Goal: Task Accomplishment & Management: Use online tool/utility

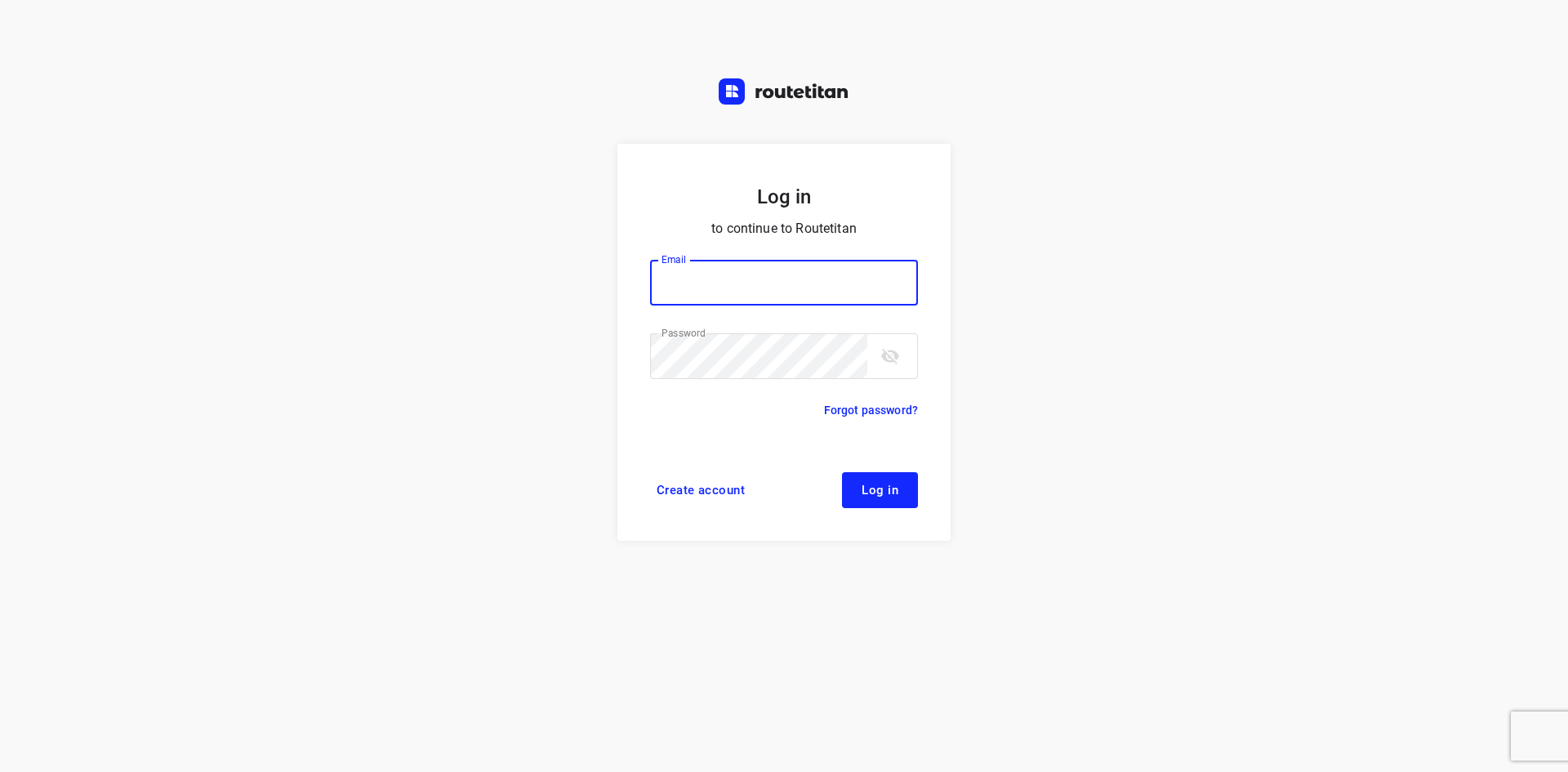
type input "[EMAIL_ADDRESS][DOMAIN_NAME]"
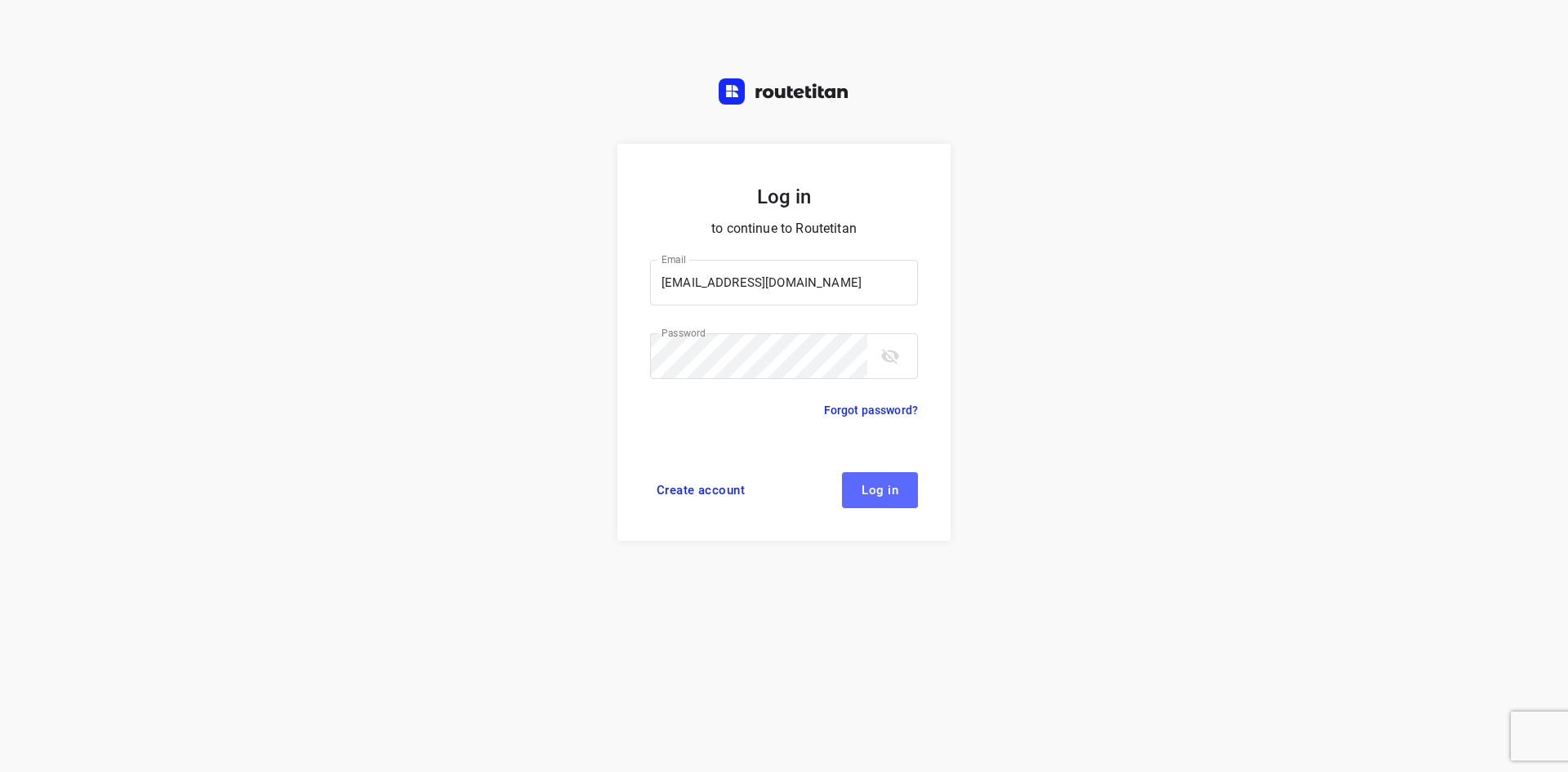
click at [873, 473] on button "Log in" at bounding box center [879, 490] width 76 height 36
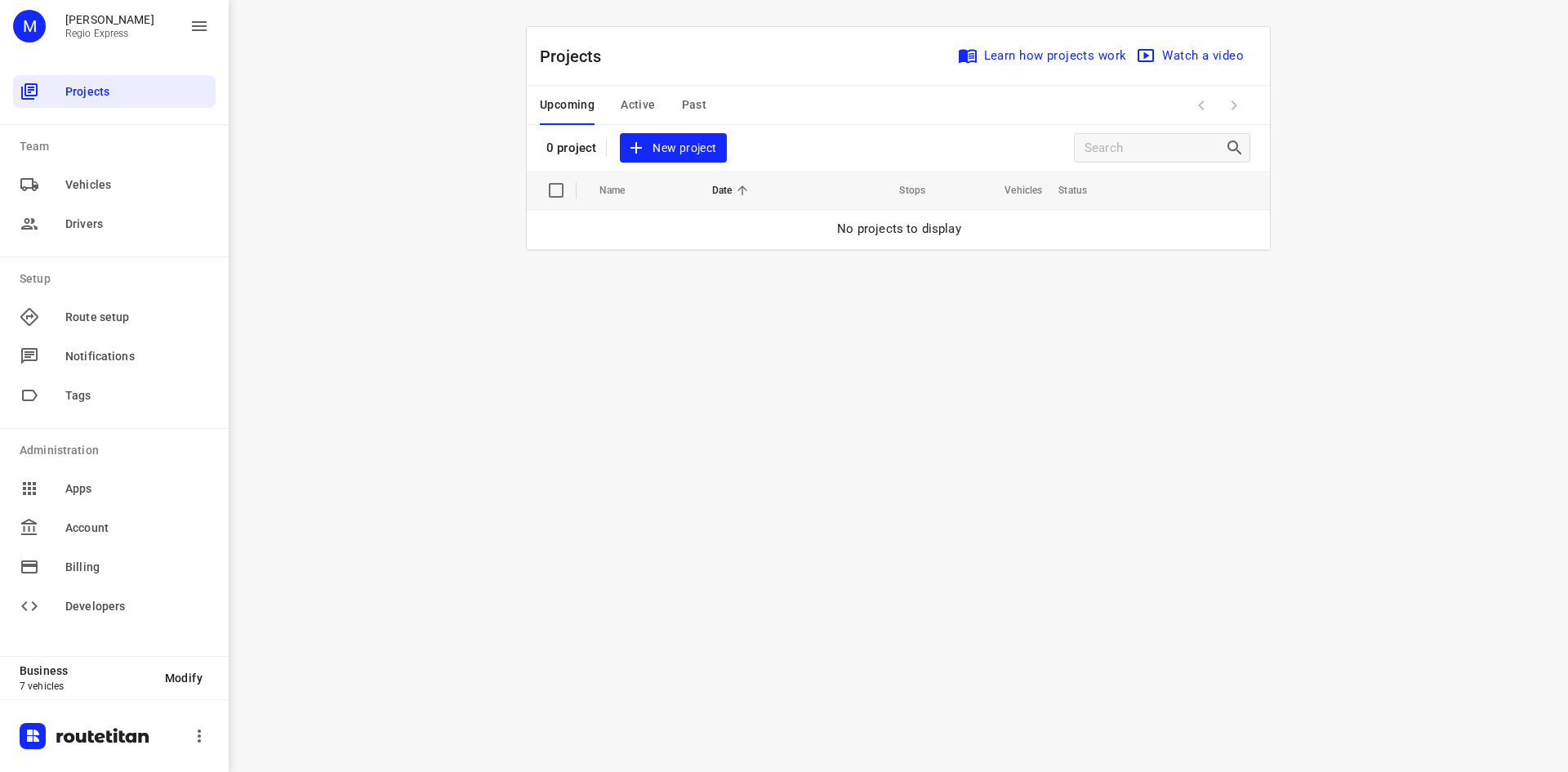
click at [641, 111] on span "Active" at bounding box center [638, 105] width 34 height 20
click at [700, 105] on div "Upcoming Active Past" at bounding box center [636, 105] width 193 height 39
click at [682, 97] on span "Past" at bounding box center [694, 105] width 25 height 20
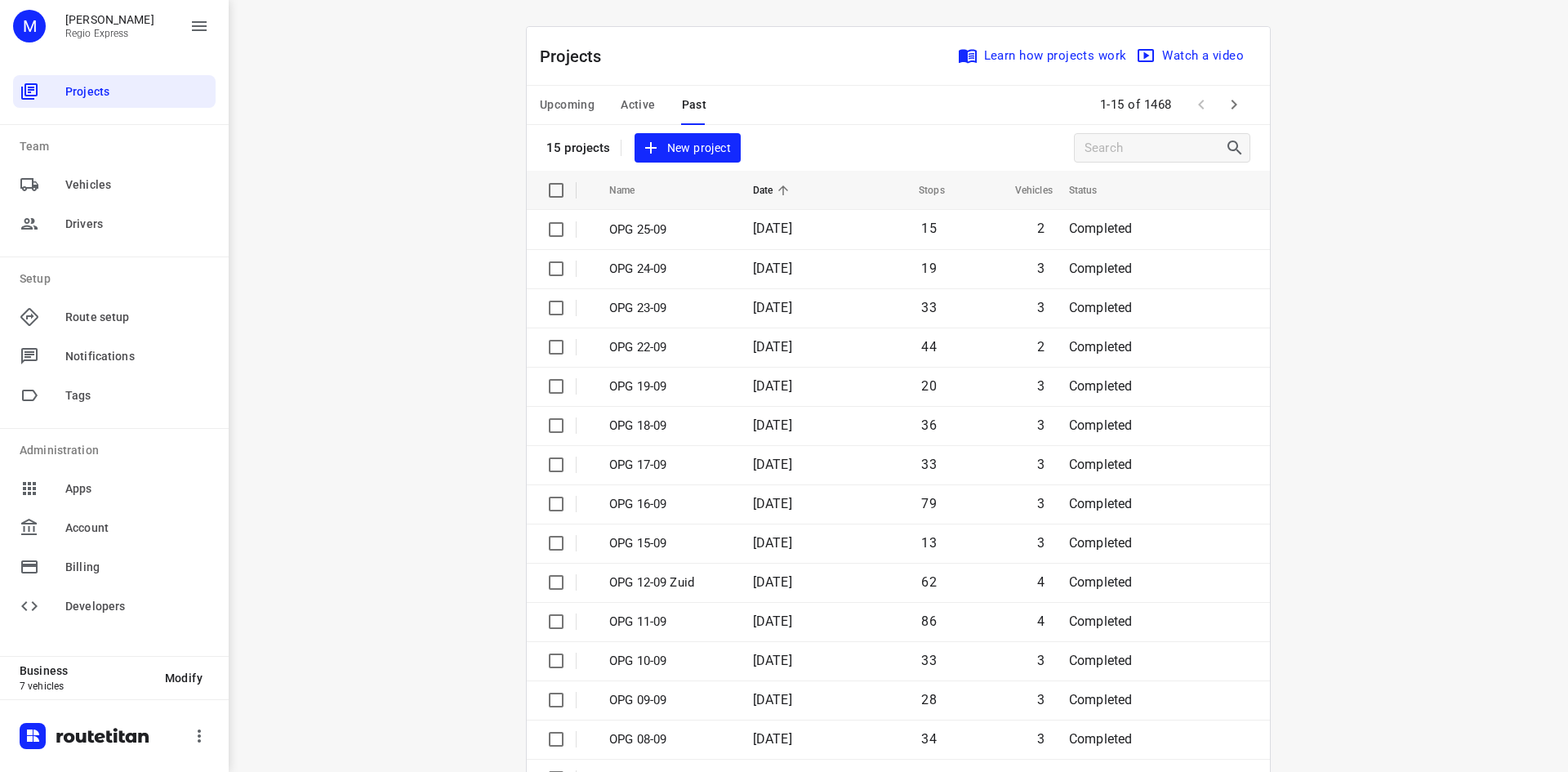
click at [642, 102] on span "Active" at bounding box center [638, 105] width 34 height 20
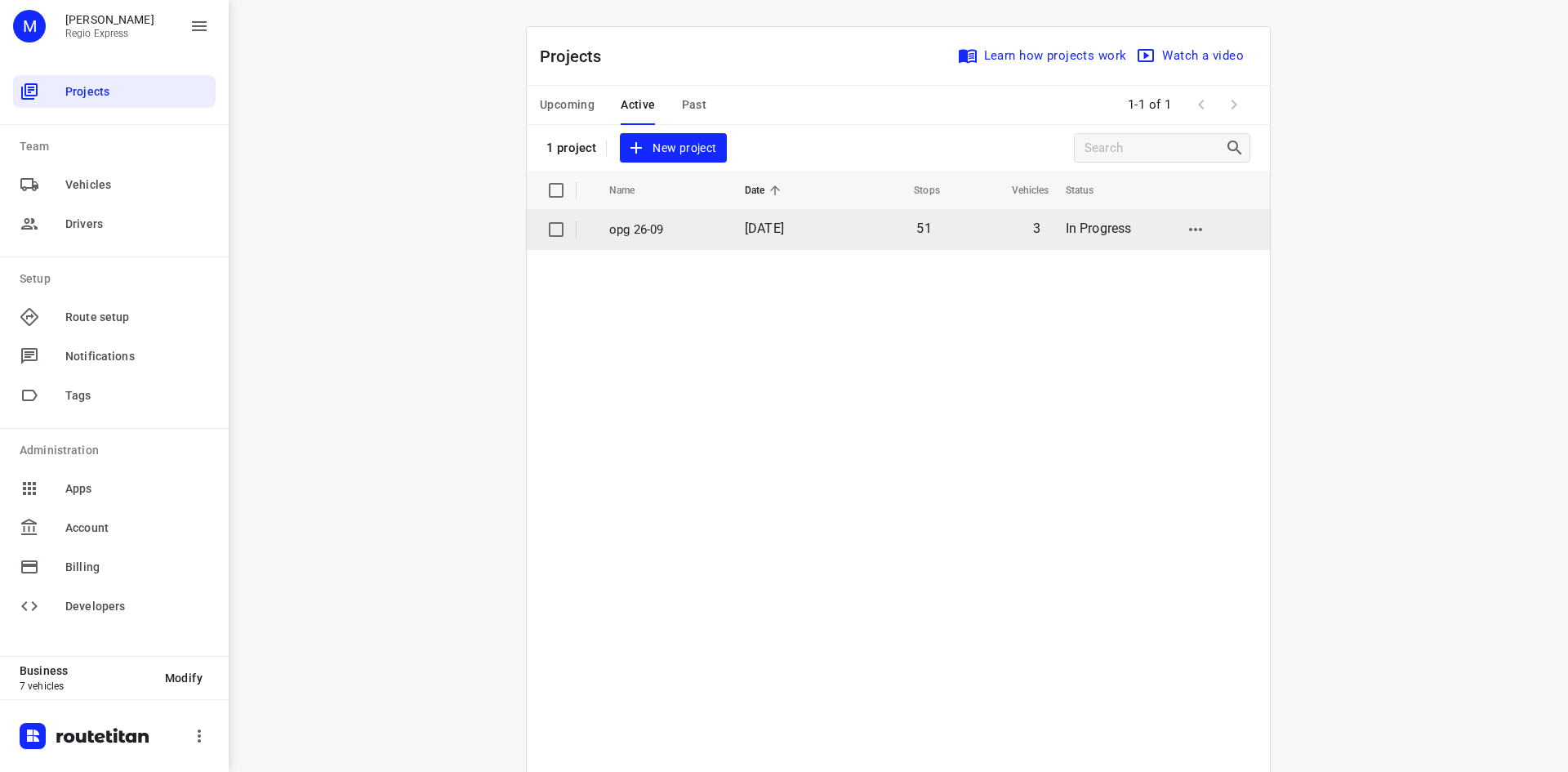
click at [601, 234] on td "opg 26-09" at bounding box center [662, 229] width 139 height 39
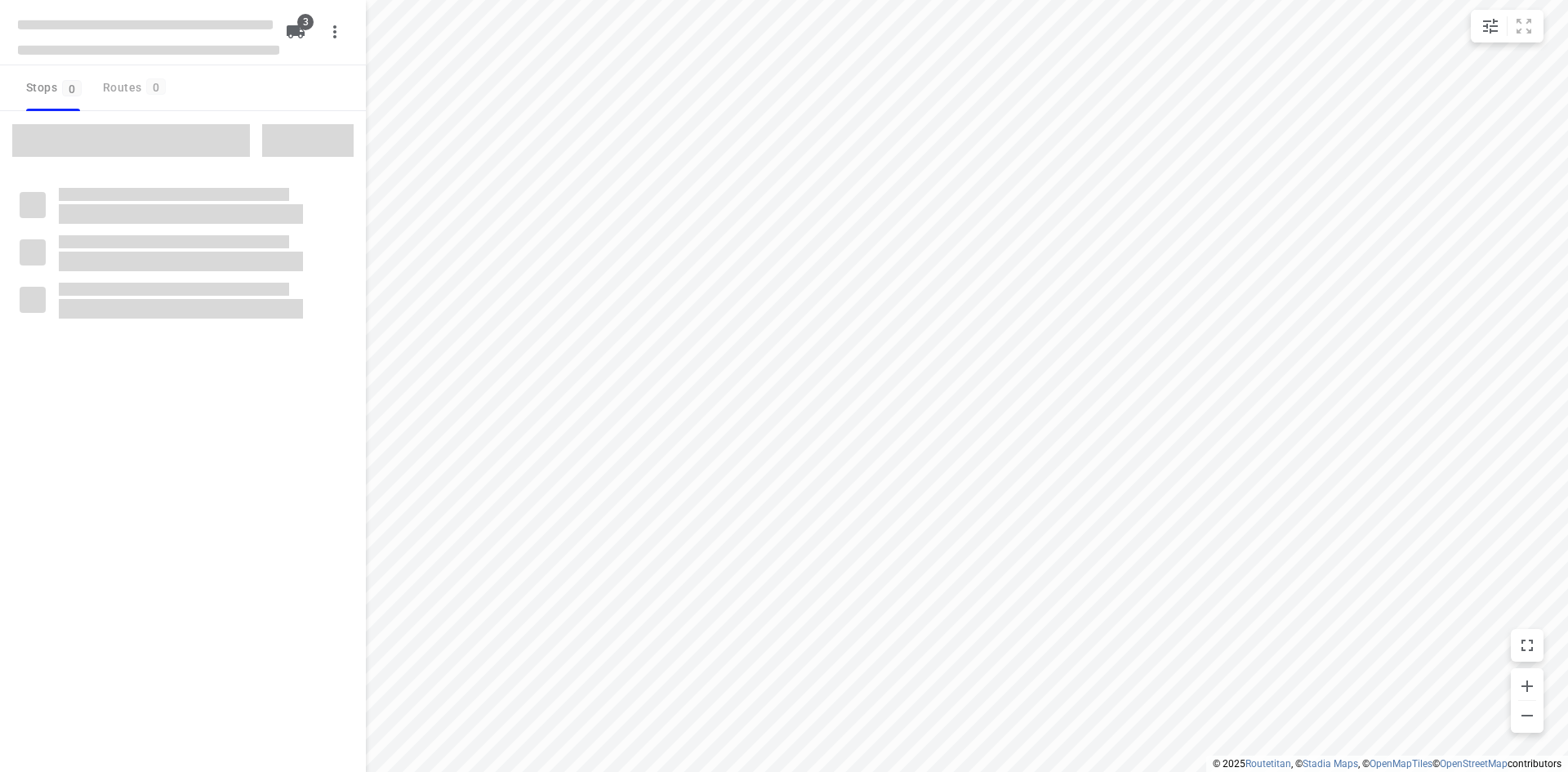
type input "distance"
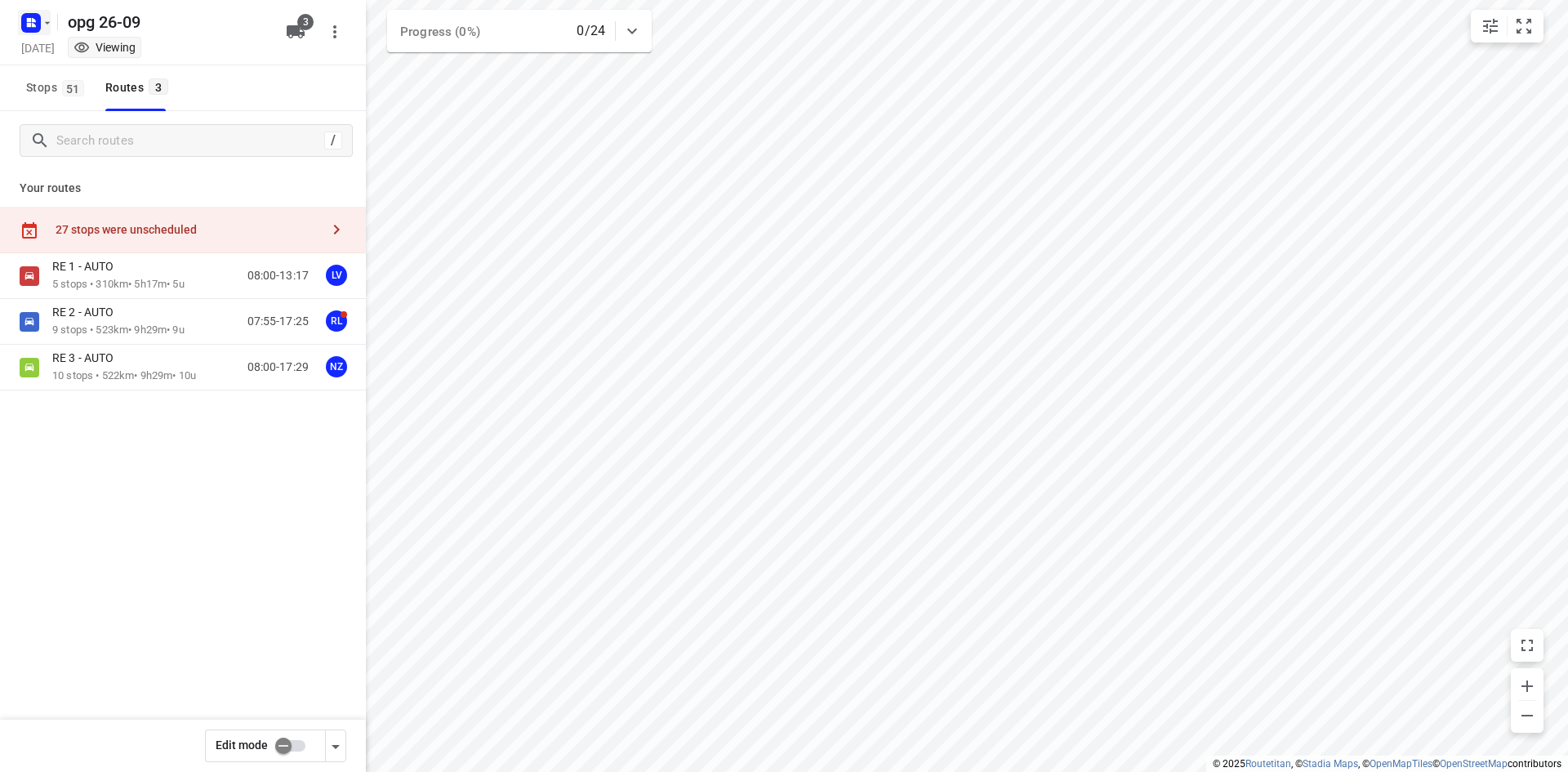
click at [29, 15] on rect "button" at bounding box center [31, 23] width 20 height 20
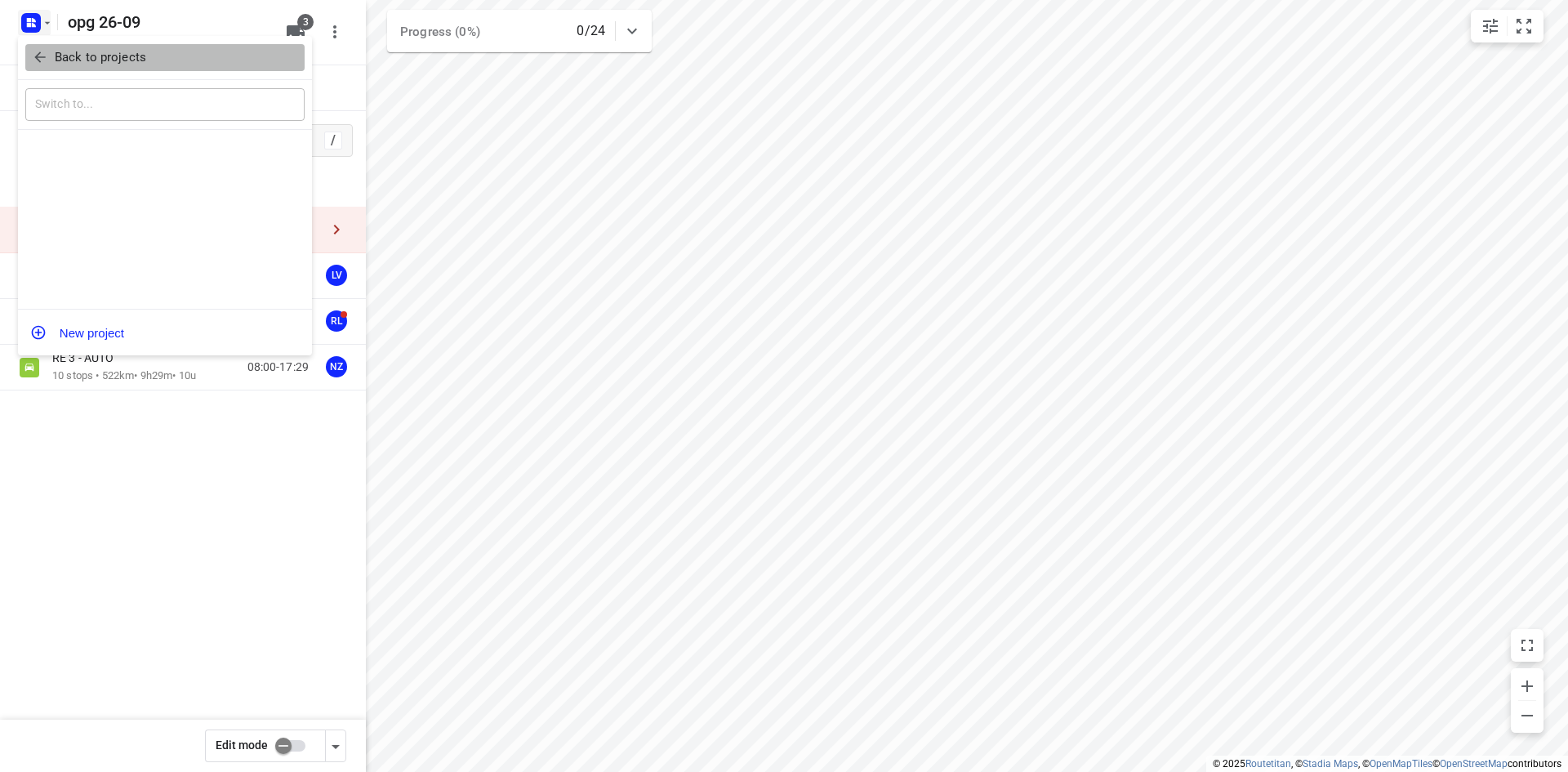
click at [51, 64] on span "Back to projects" at bounding box center [165, 57] width 266 height 19
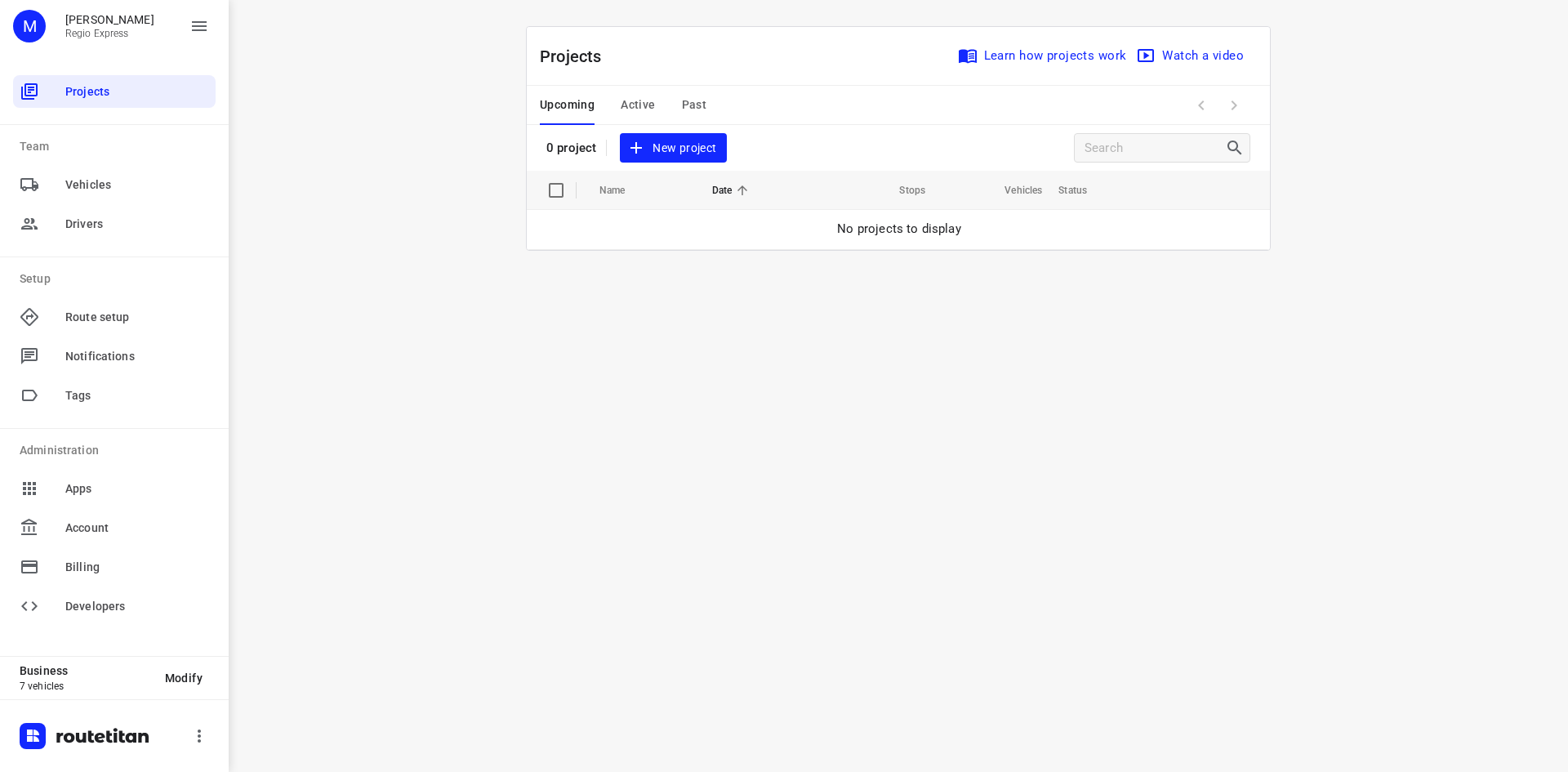
click at [626, 109] on span "Active" at bounding box center [638, 105] width 34 height 20
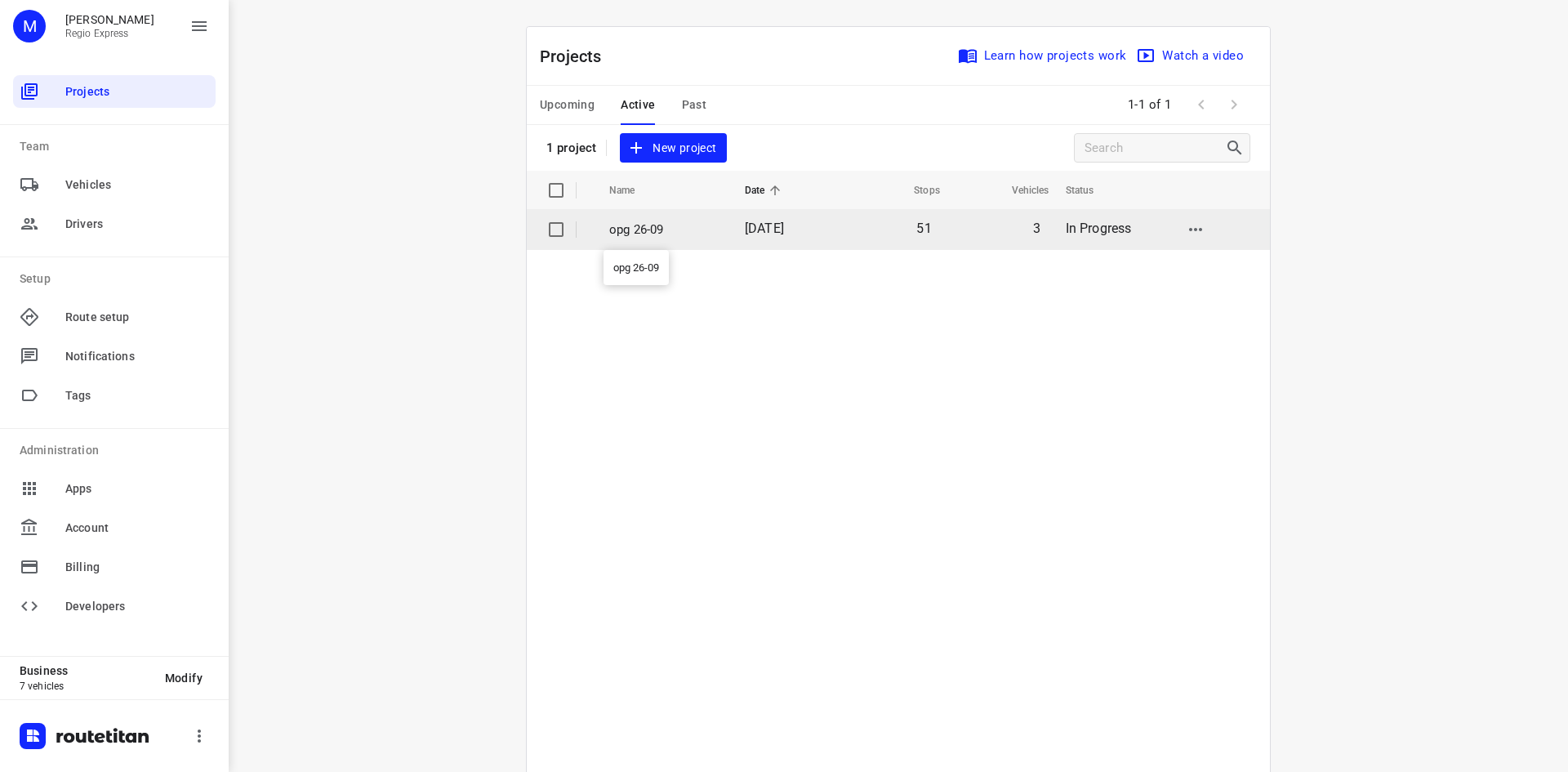
click at [674, 229] on p "opg 26-09" at bounding box center [664, 230] width 111 height 19
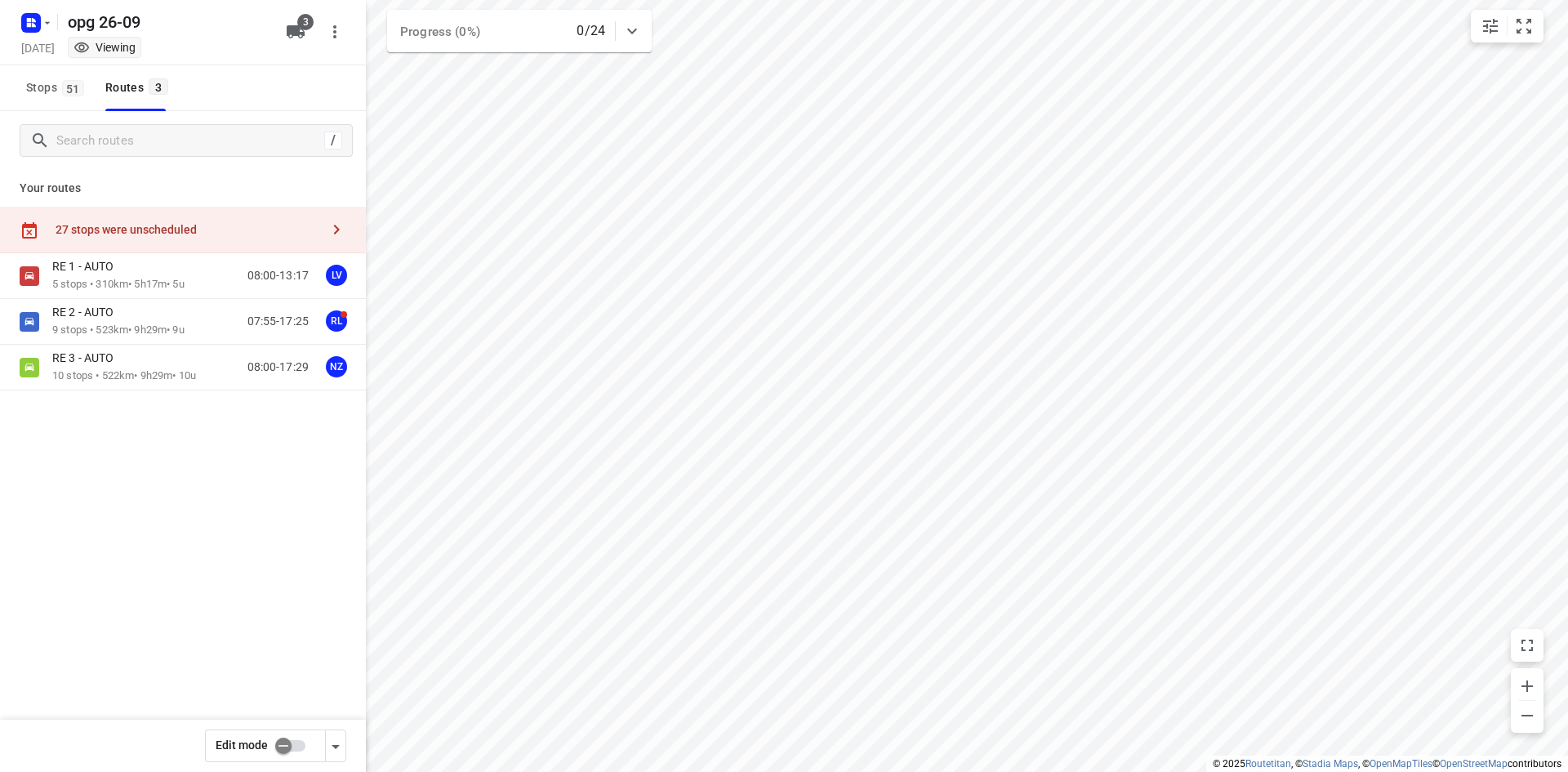
type input "distance"
click at [143, 272] on div "RE 1 - AUTO" at bounding box center [118, 268] width 132 height 18
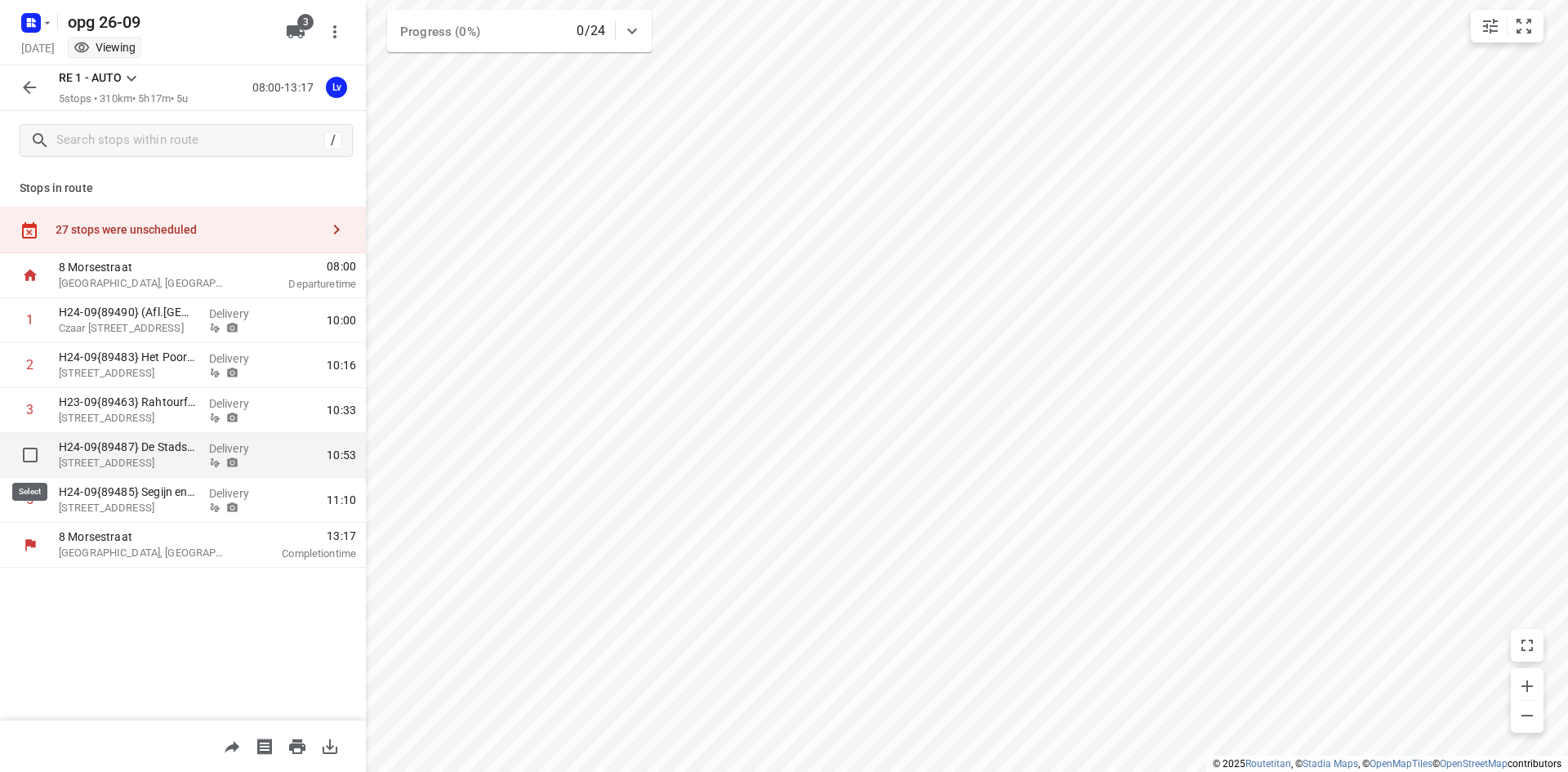
click at [31, 459] on input "checkbox" at bounding box center [30, 455] width 33 height 33
checkbox input "true"
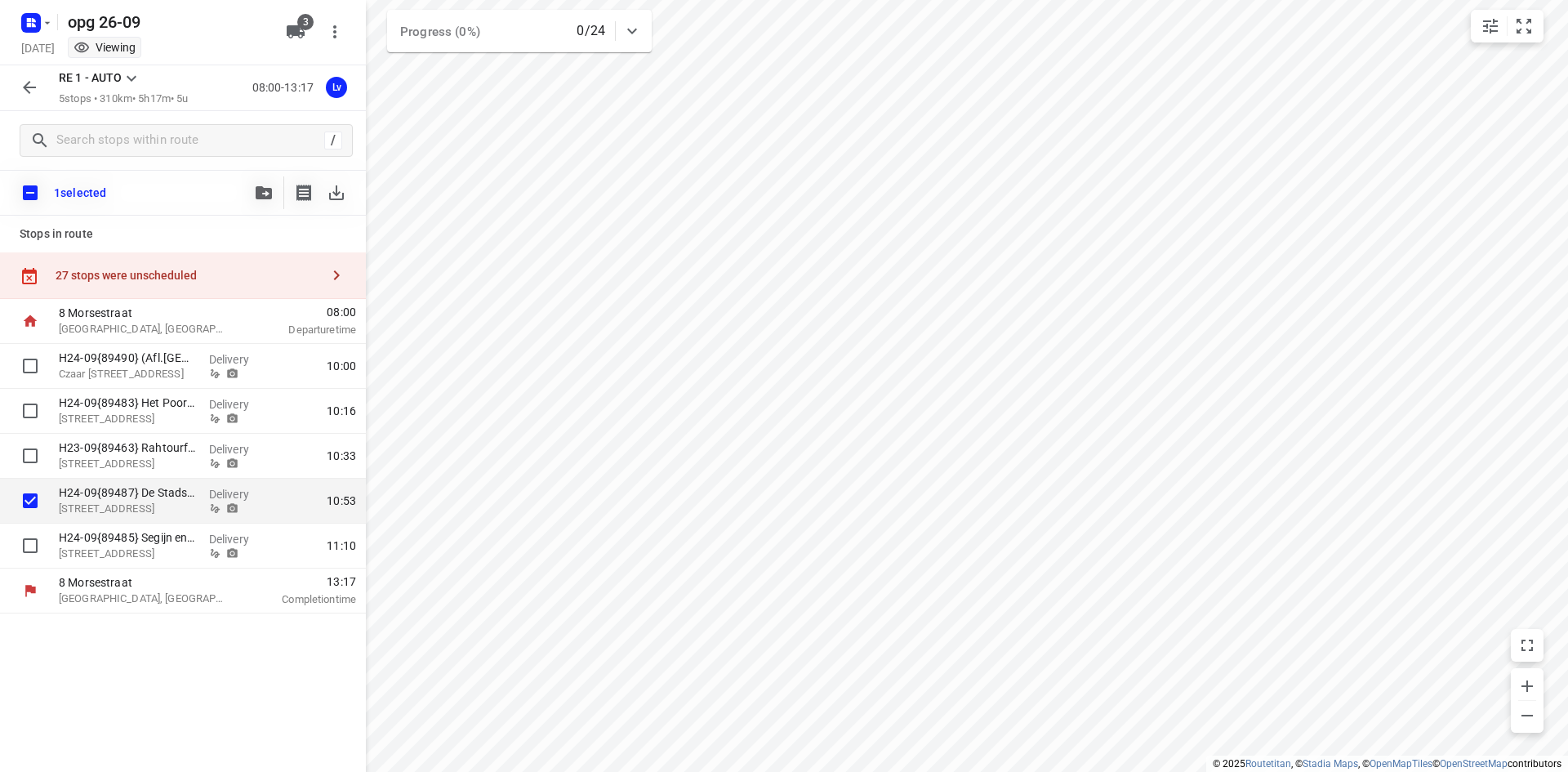
click at [32, 82] on icon "button" at bounding box center [30, 88] width 20 height 20
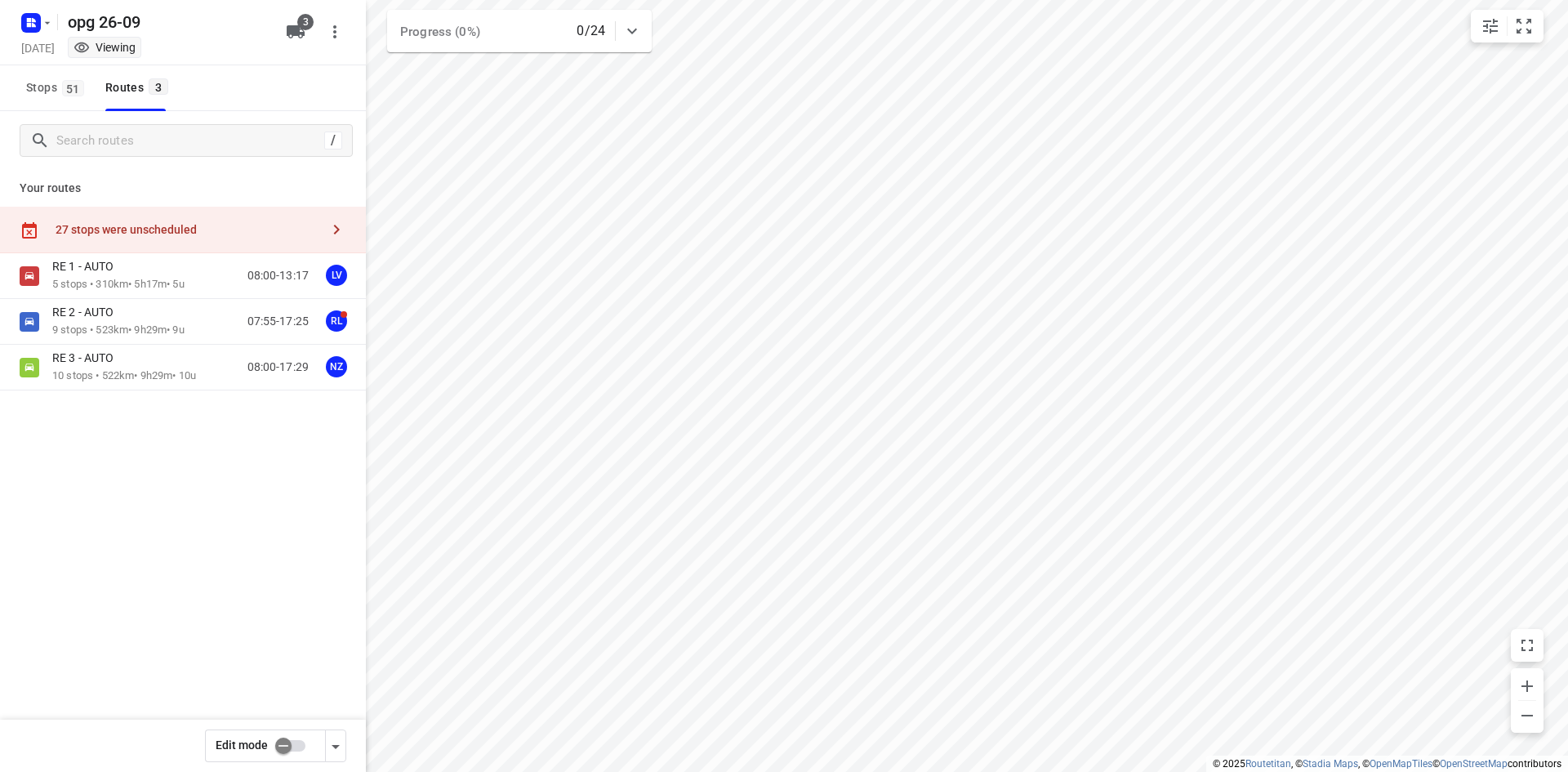
click at [290, 746] on input "checkbox" at bounding box center [283, 745] width 93 height 31
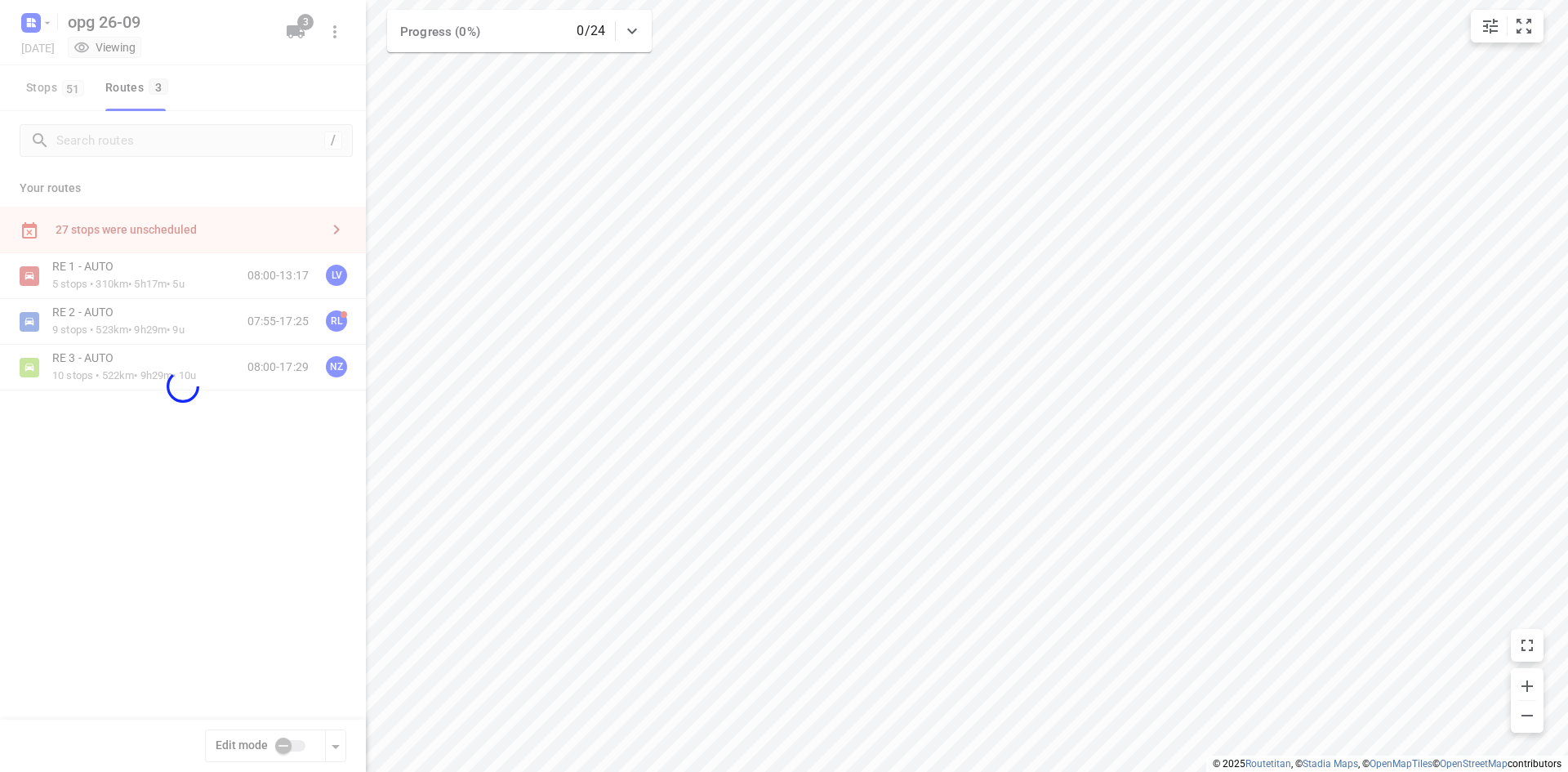
checkbox input "true"
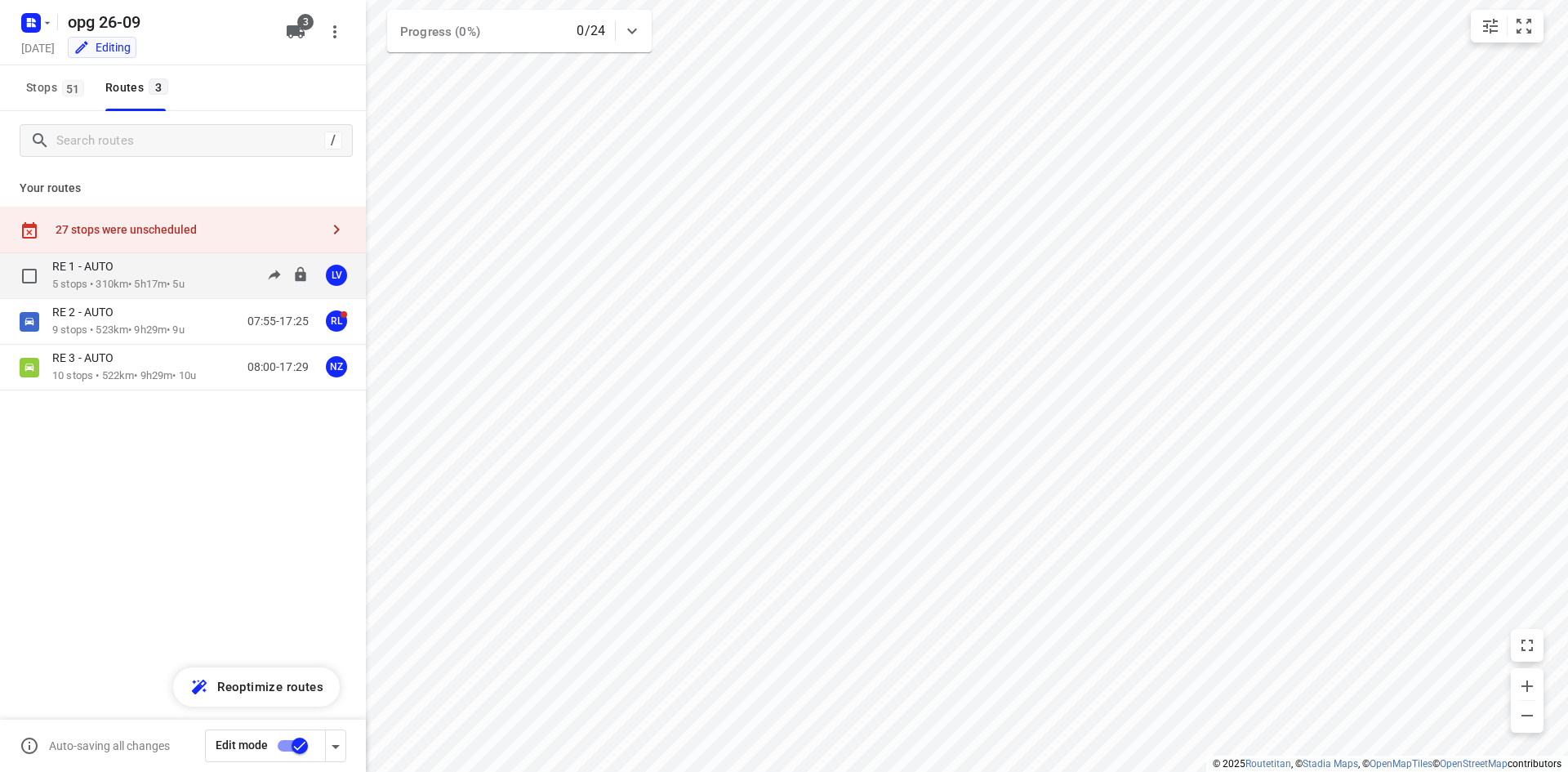
click at [150, 266] on div "RE 1 - AUTO" at bounding box center [118, 268] width 132 height 18
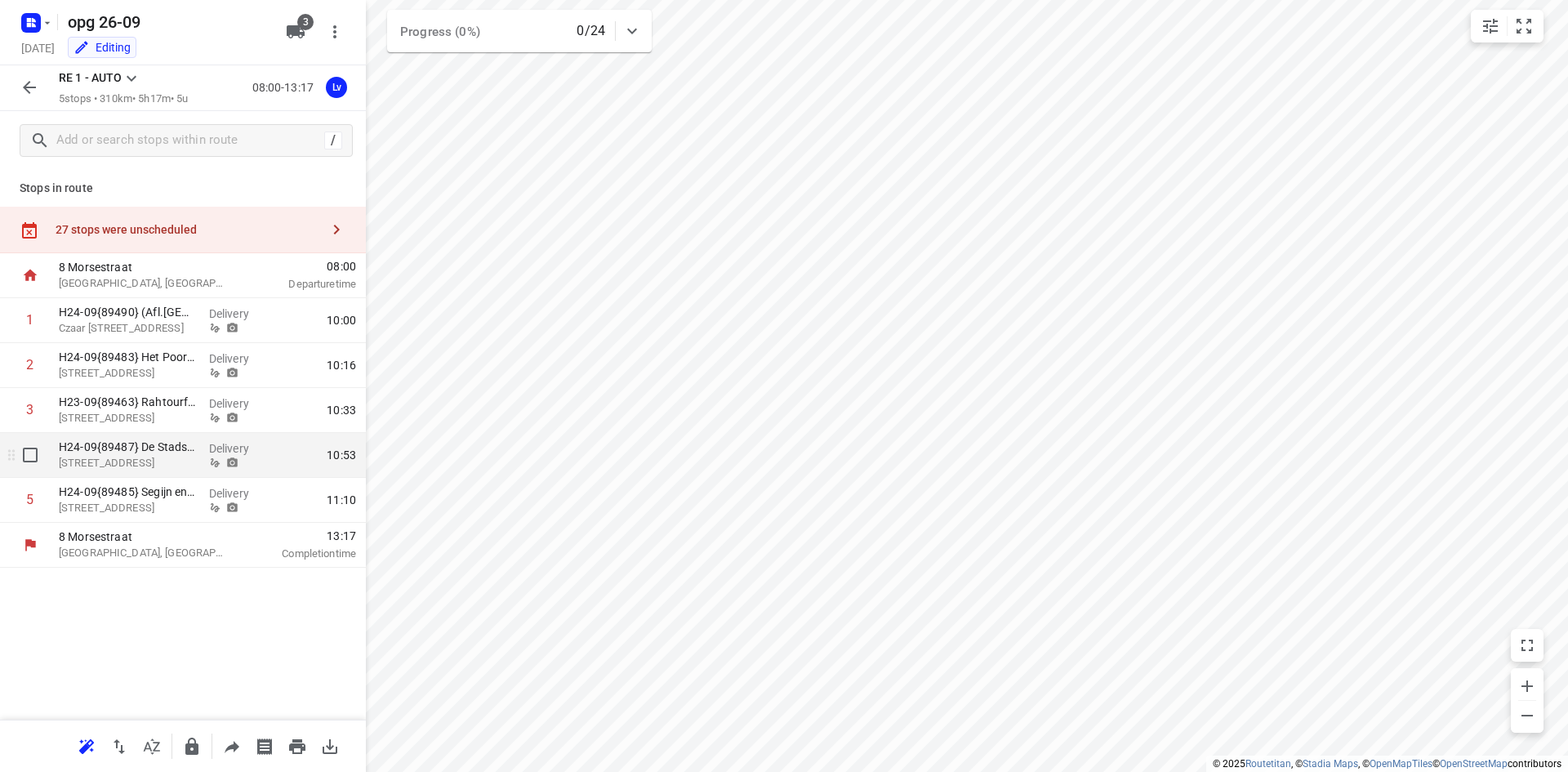
click at [26, 469] on input "checkbox" at bounding box center [30, 455] width 33 height 33
checkbox input "true"
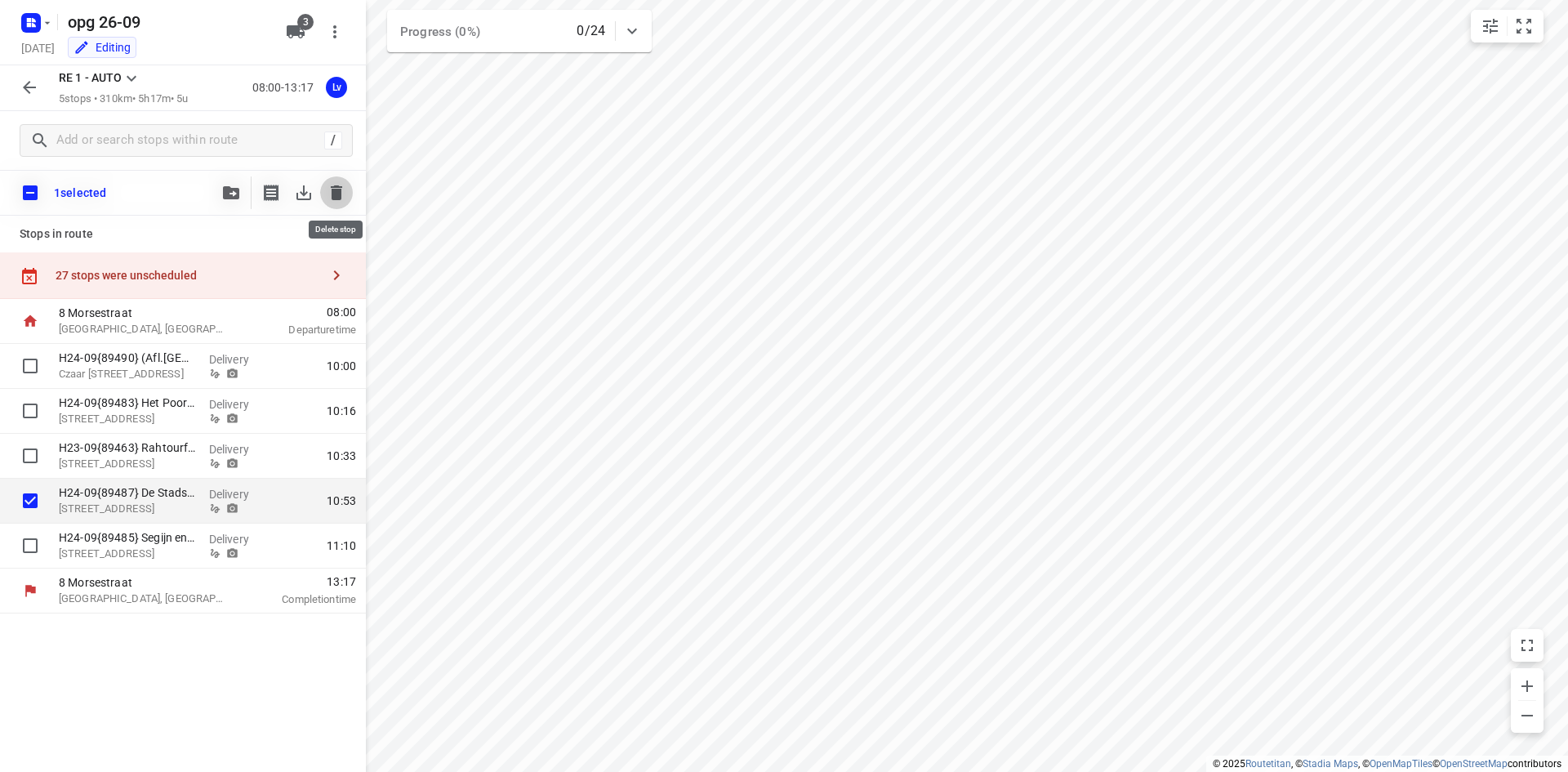
click at [333, 189] on icon "button" at bounding box center [336, 192] width 11 height 15
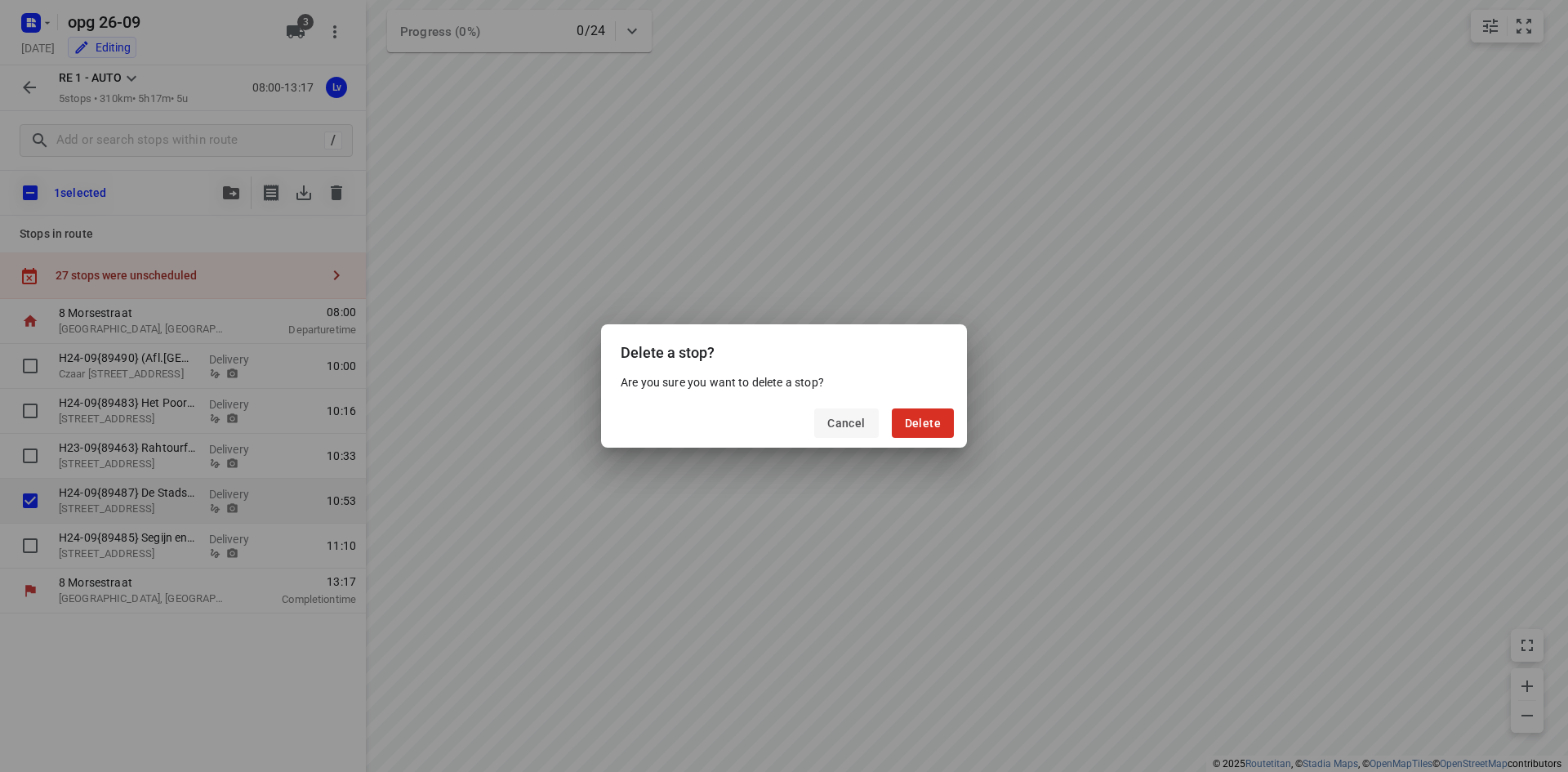
click at [851, 435] on button "Cancel" at bounding box center [846, 423] width 64 height 29
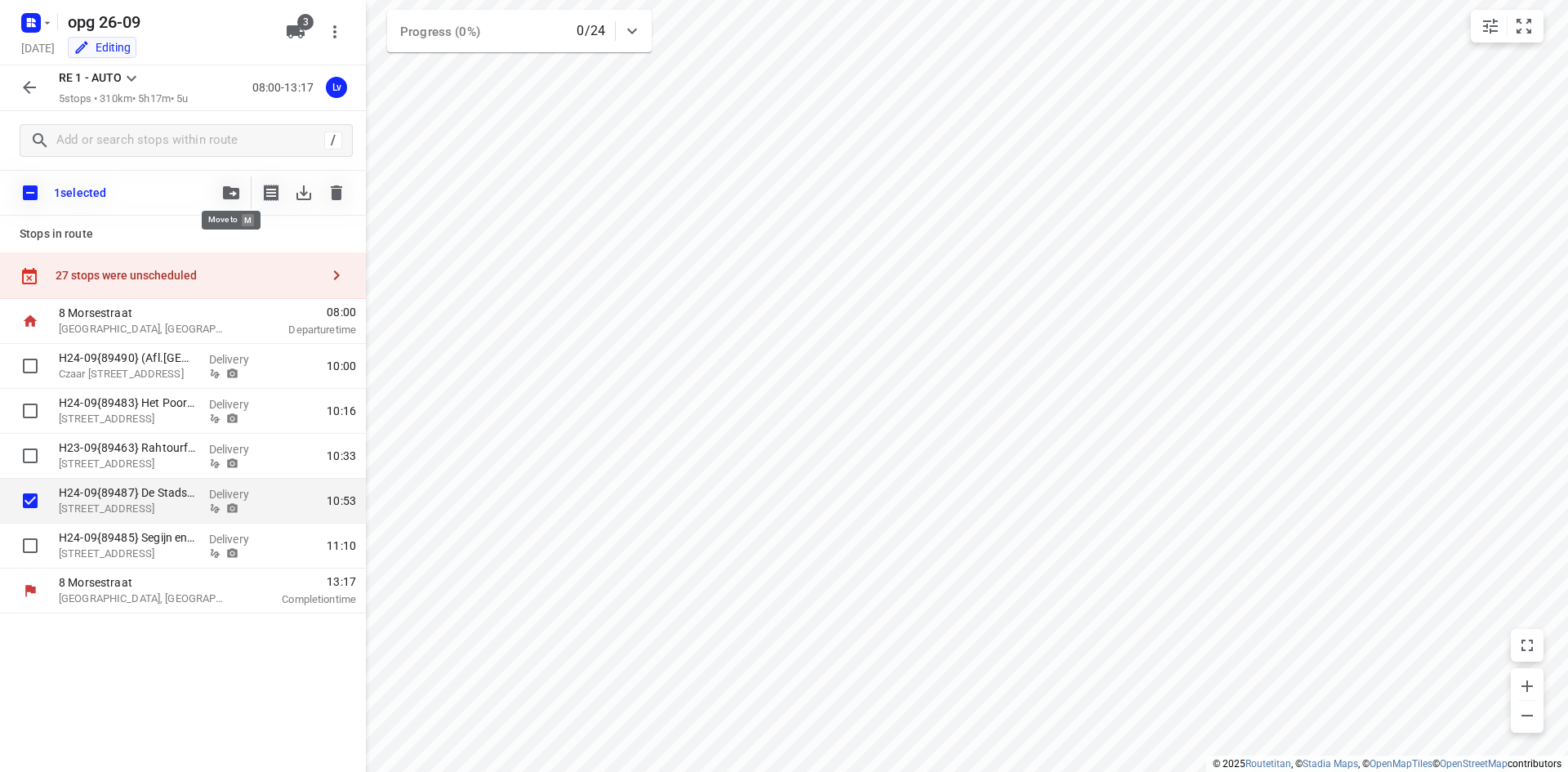
click at [222, 190] on span "button" at bounding box center [231, 192] width 20 height 13
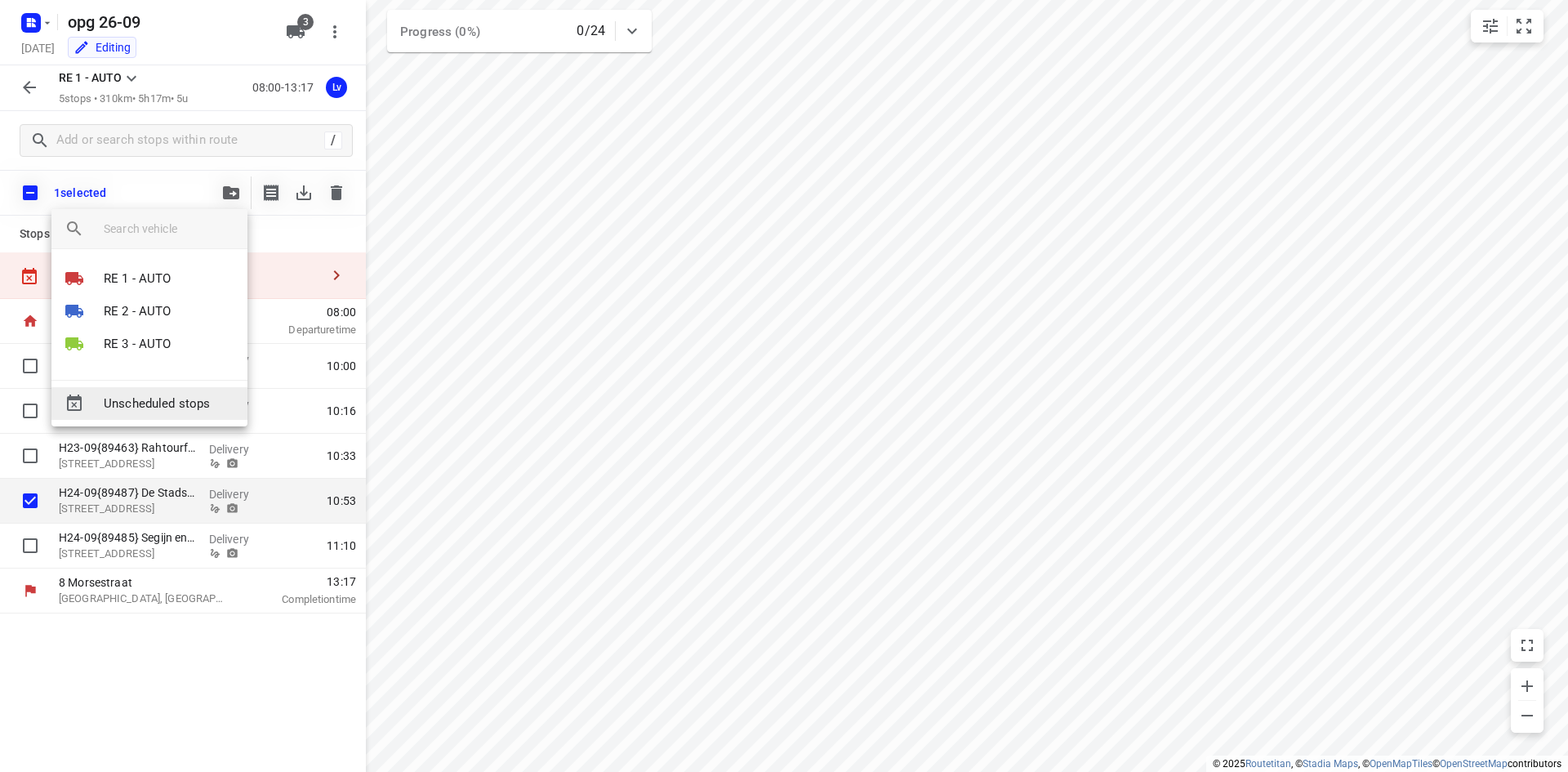
click at [199, 404] on span "Unscheduled stops" at bounding box center [169, 404] width 131 height 19
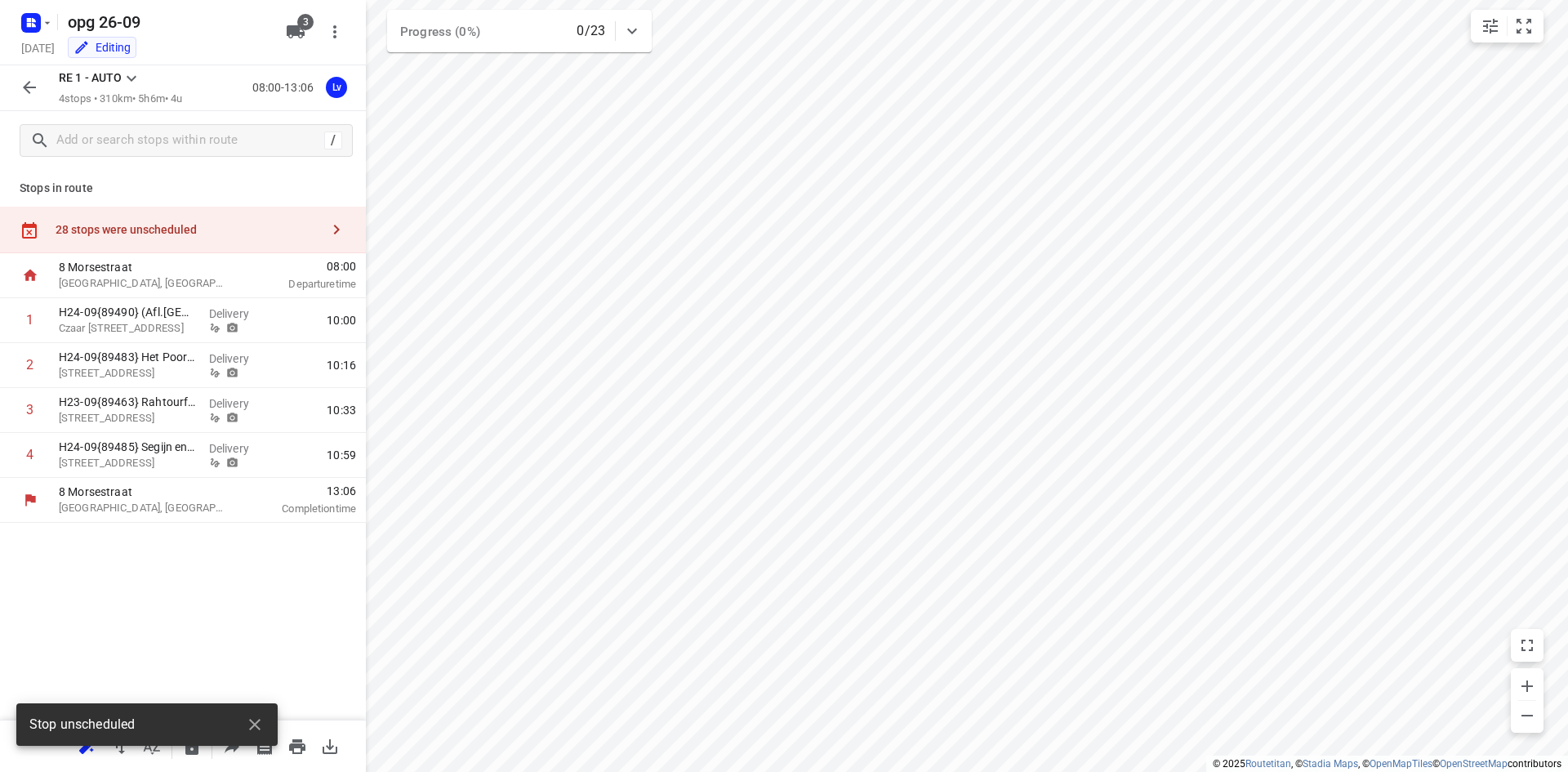
click at [212, 232] on div "28 stops were unscheduled" at bounding box center [188, 229] width 265 height 13
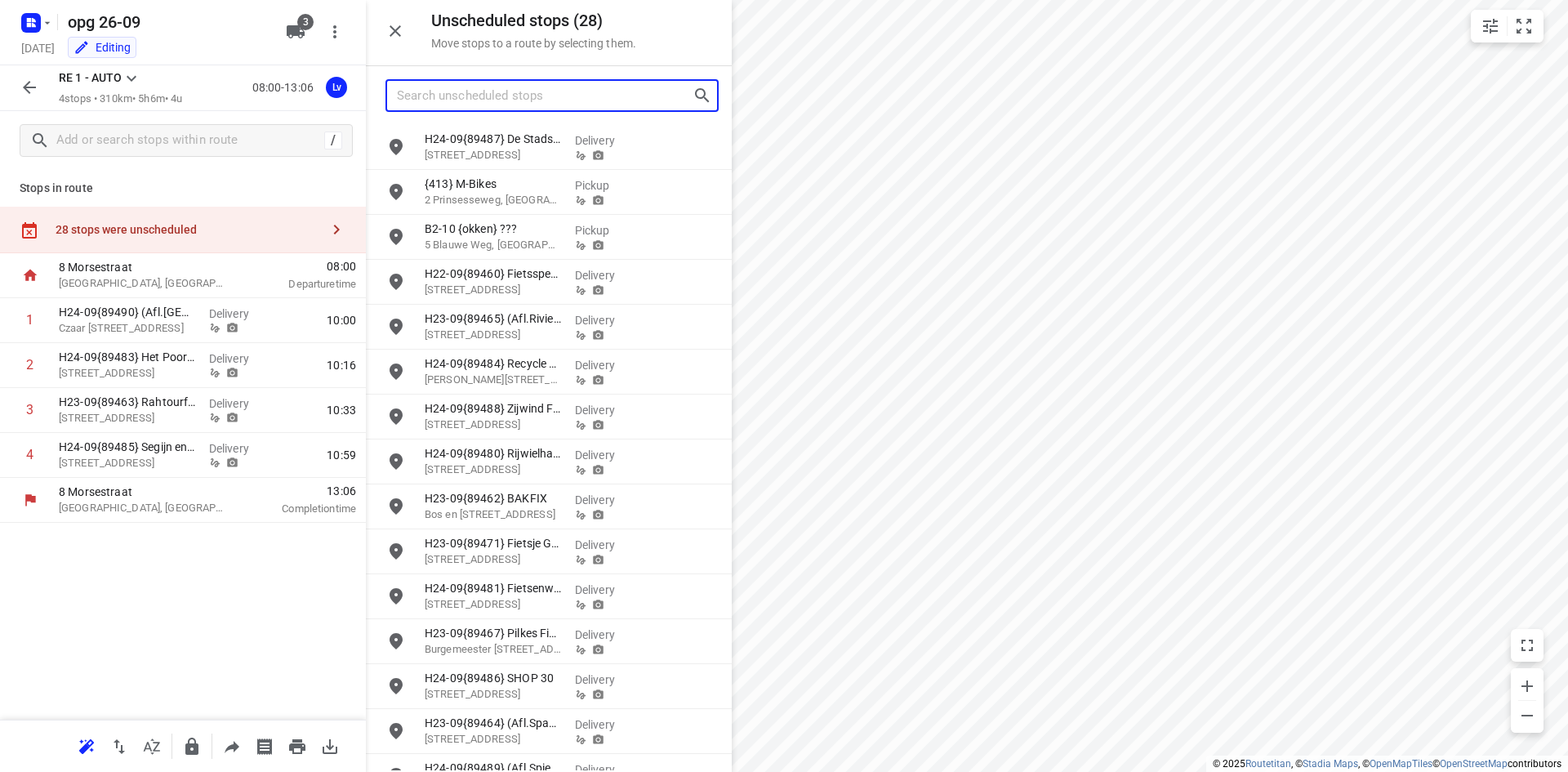
click at [523, 92] on input "Search unscheduled stops" at bounding box center [545, 95] width 296 height 25
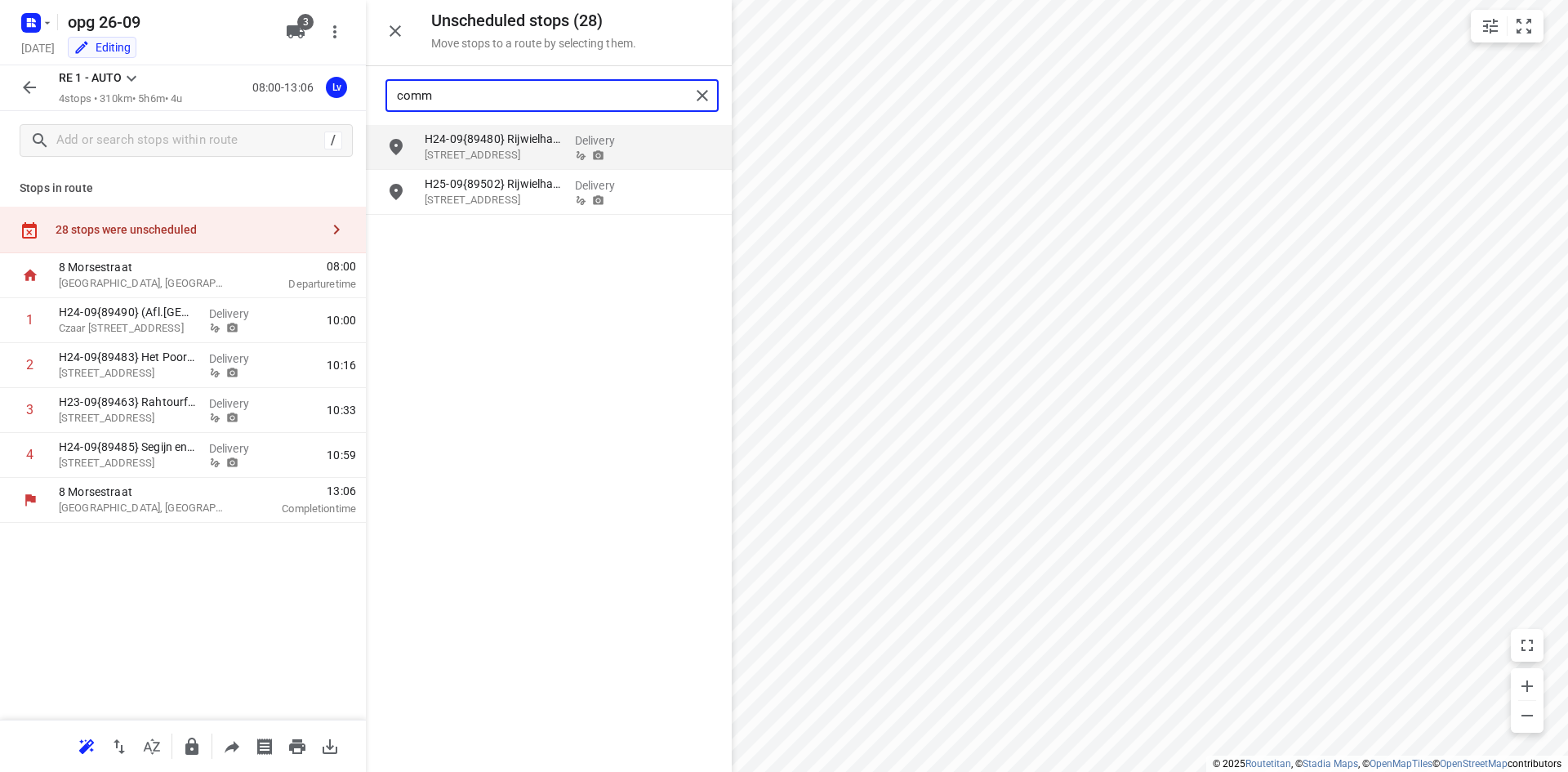
type input "comm"
click at [395, 152] on input "grid" at bounding box center [396, 147] width 33 height 33
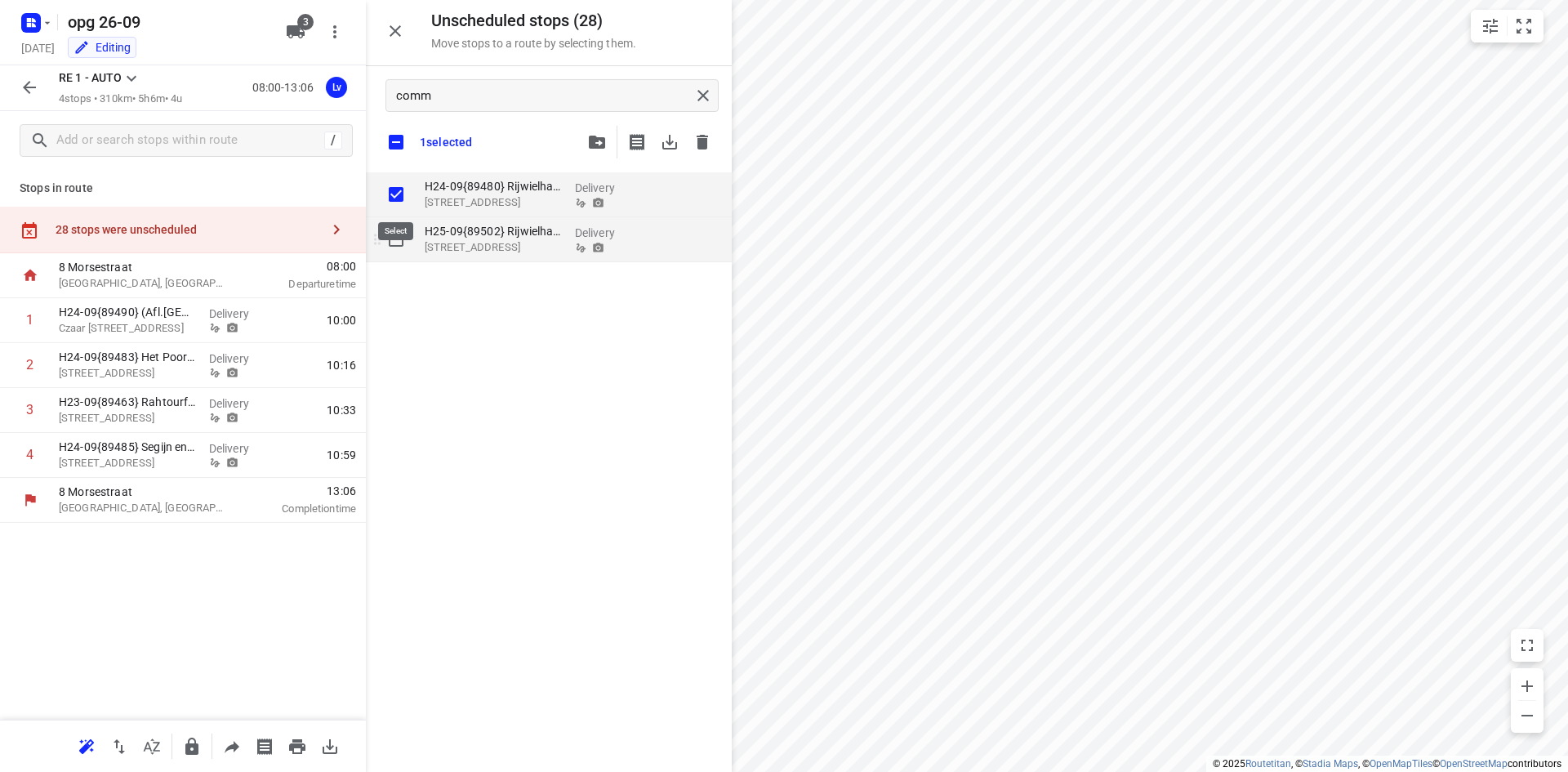
checkbox input "true"
click at [393, 226] on input "grid" at bounding box center [396, 239] width 33 height 33
checkbox input "true"
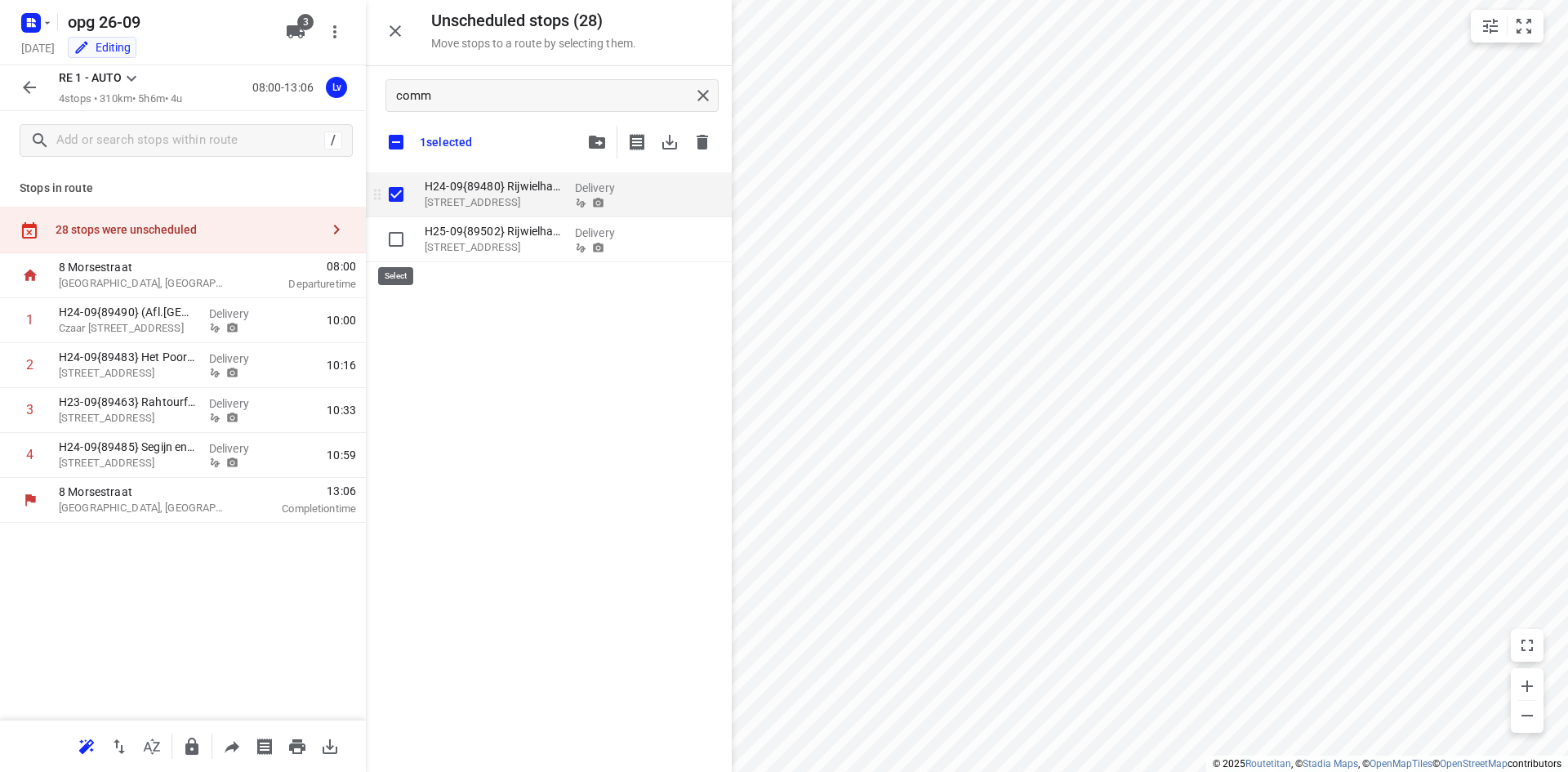
checkbox input "true"
click at [599, 144] on icon "button" at bounding box center [597, 142] width 16 height 13
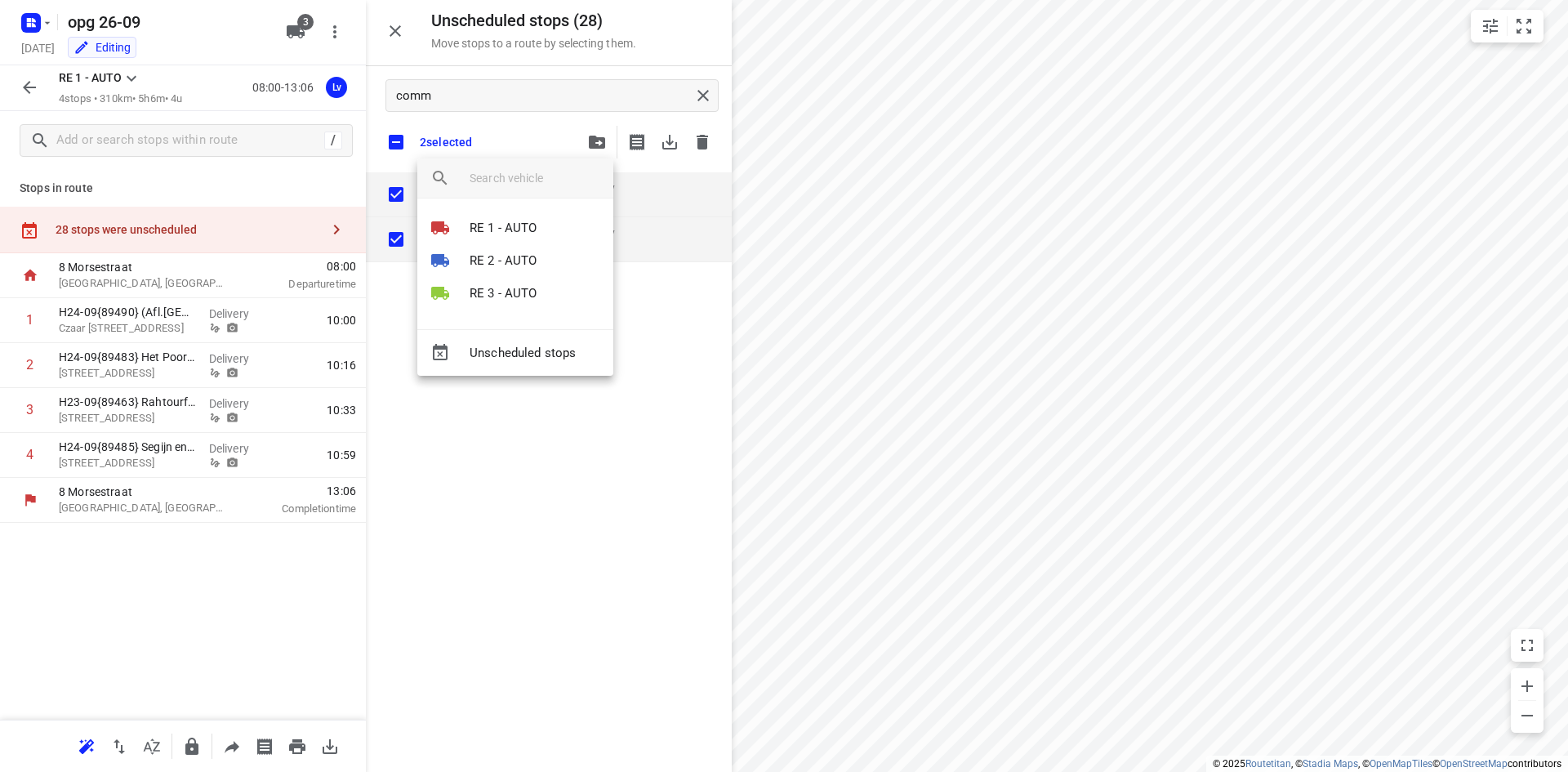
click at [703, 91] on div at bounding box center [784, 386] width 1568 height 772
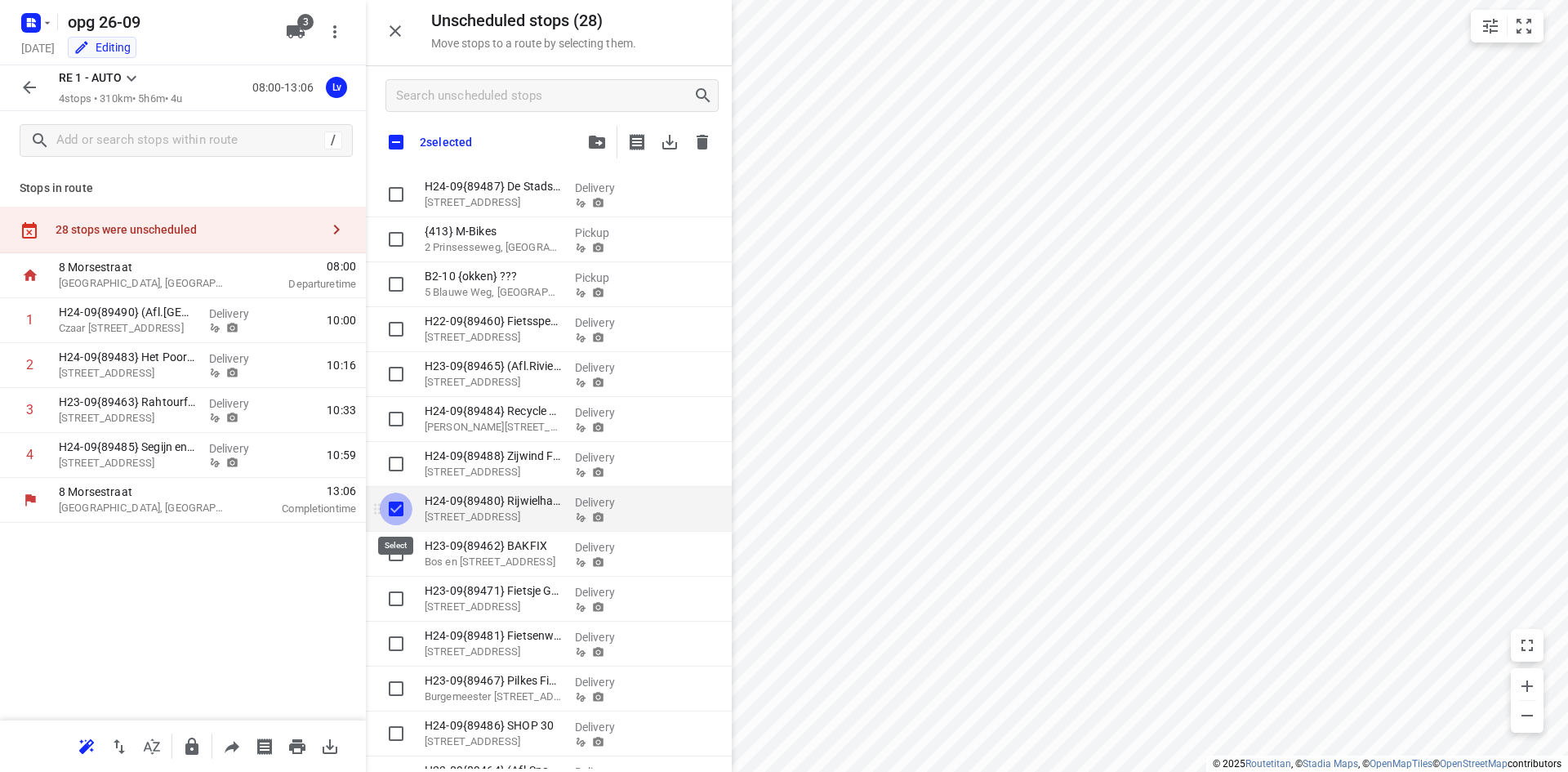
click at [387, 513] on input "grid" at bounding box center [396, 509] width 33 height 33
checkbox input "false"
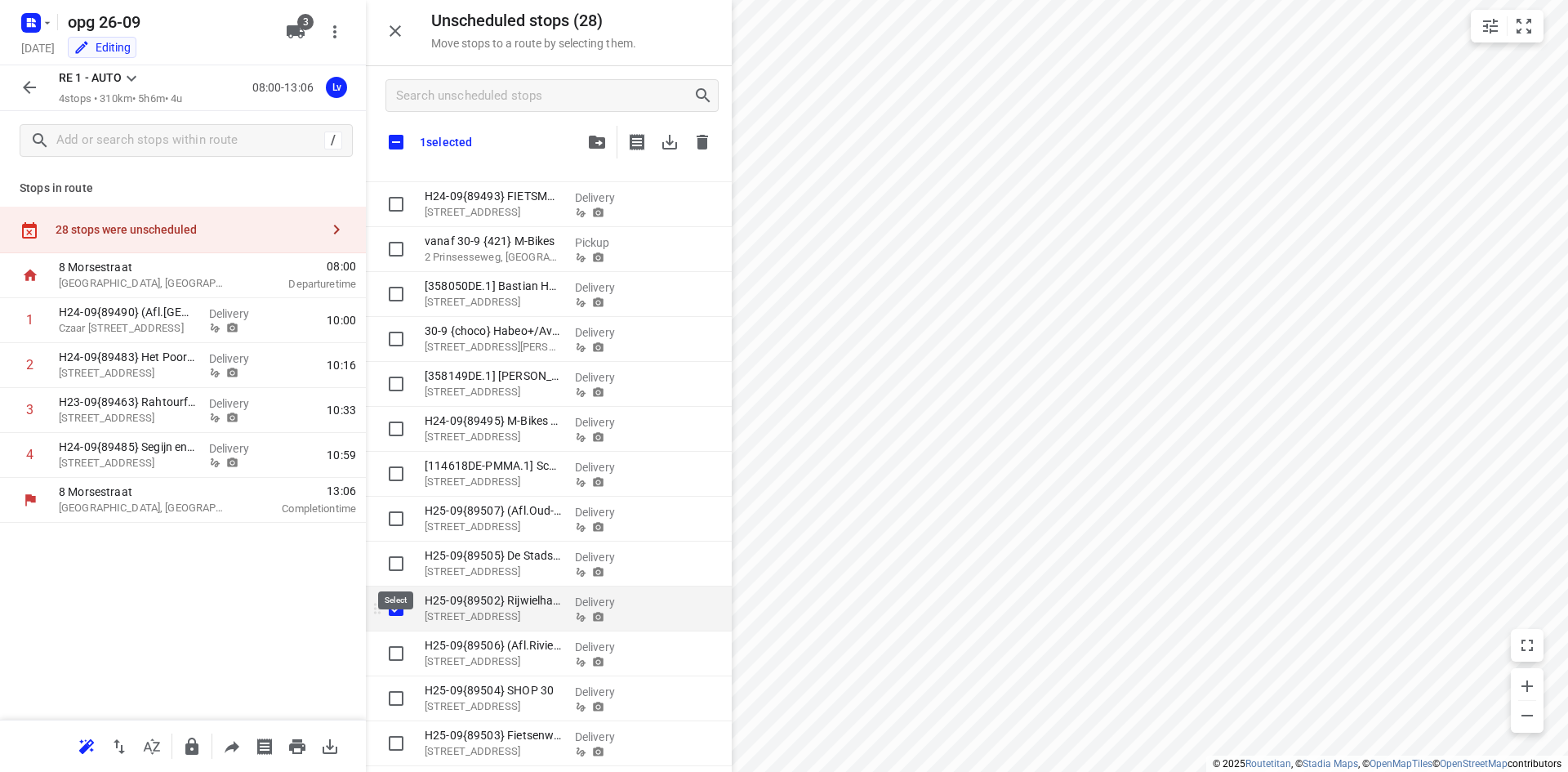
checkbox input "true"
click at [395, 610] on input "grid" at bounding box center [396, 608] width 33 height 33
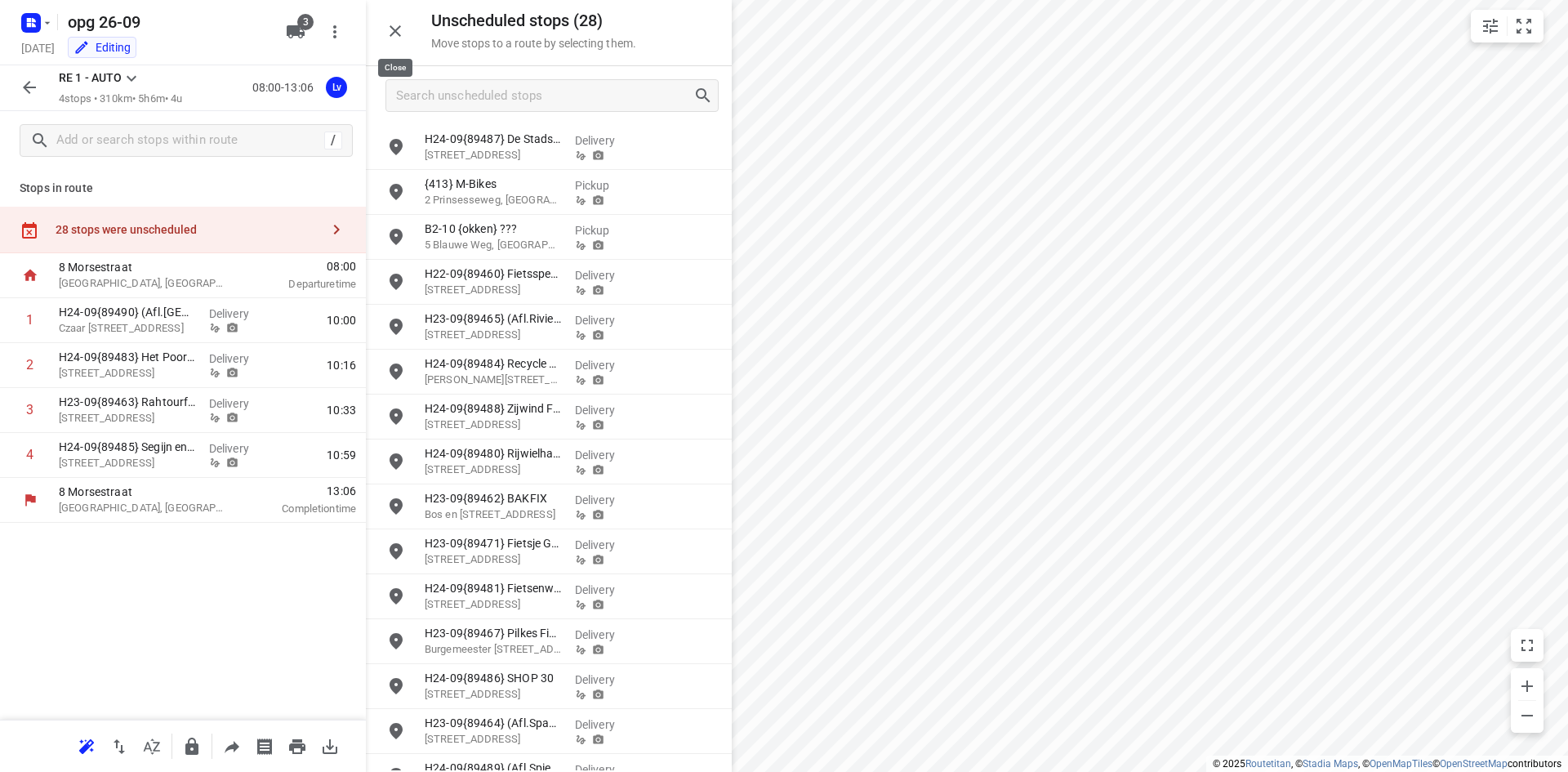
click at [393, 45] on button "button" at bounding box center [395, 31] width 33 height 33
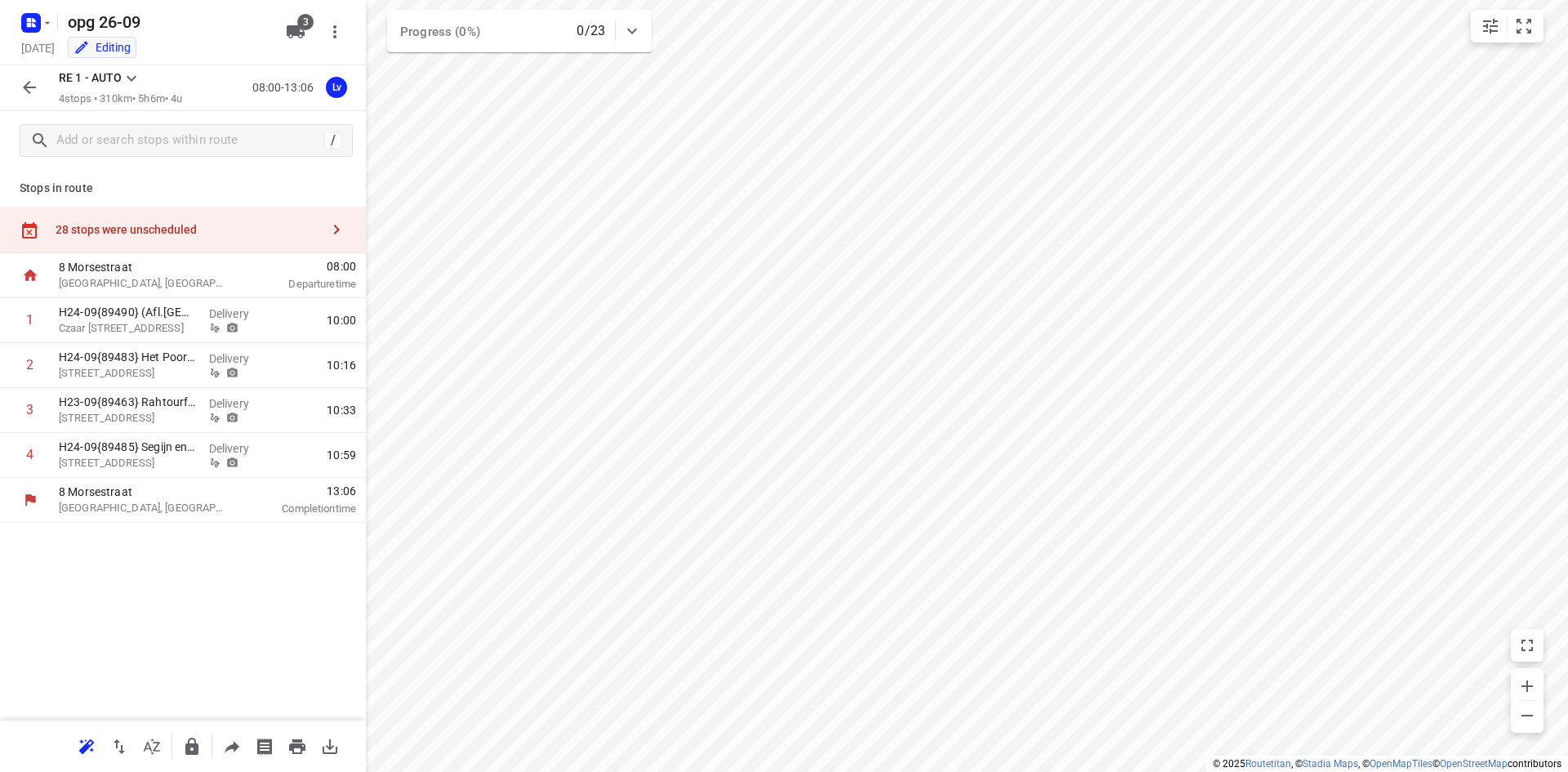
click at [11, 100] on div "RE 1 - AUTO 4 stops • 310km • 5h6m • 4u 08:00-13:06 Lv" at bounding box center [183, 88] width 366 height 46
click at [32, 88] on icon "button" at bounding box center [29, 87] width 13 height 13
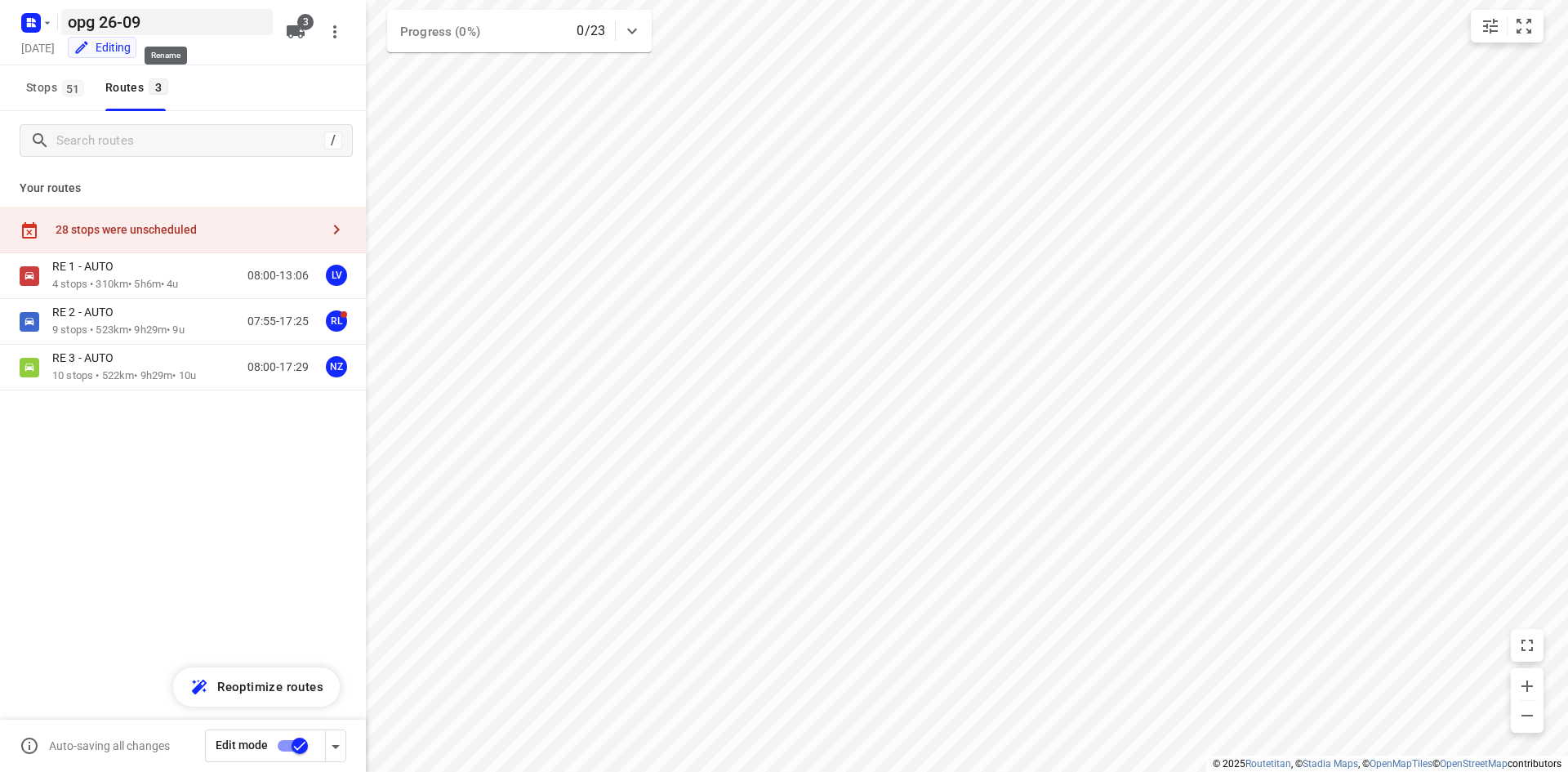
click at [85, 20] on h5 "opg 26-09" at bounding box center [167, 22] width 212 height 26
click at [201, 79] on div "Stops 51 Routes 3" at bounding box center [183, 88] width 366 height 46
click at [58, 97] on span "Stops 51" at bounding box center [57, 88] width 63 height 20
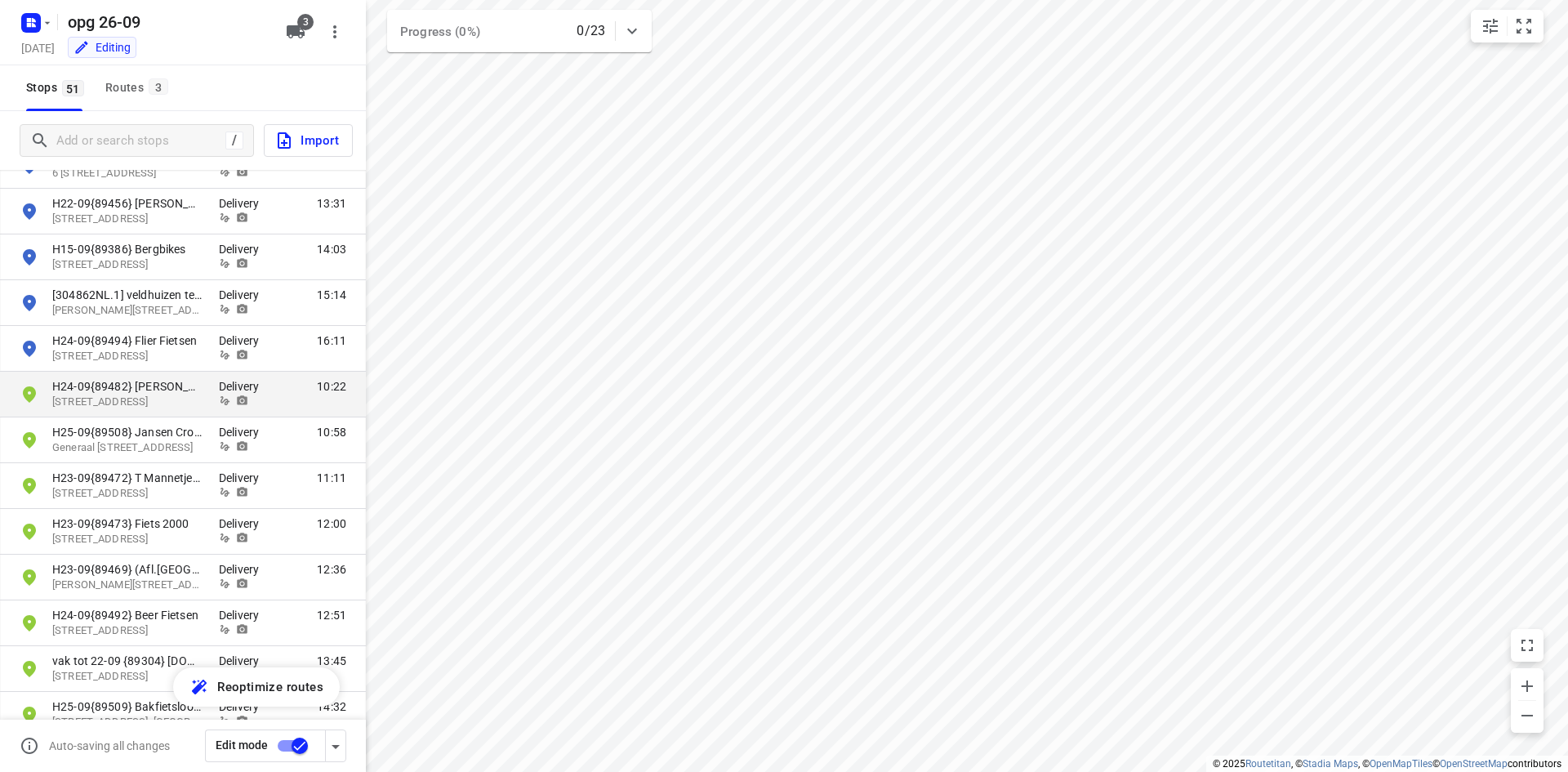
scroll to position [1696, 0]
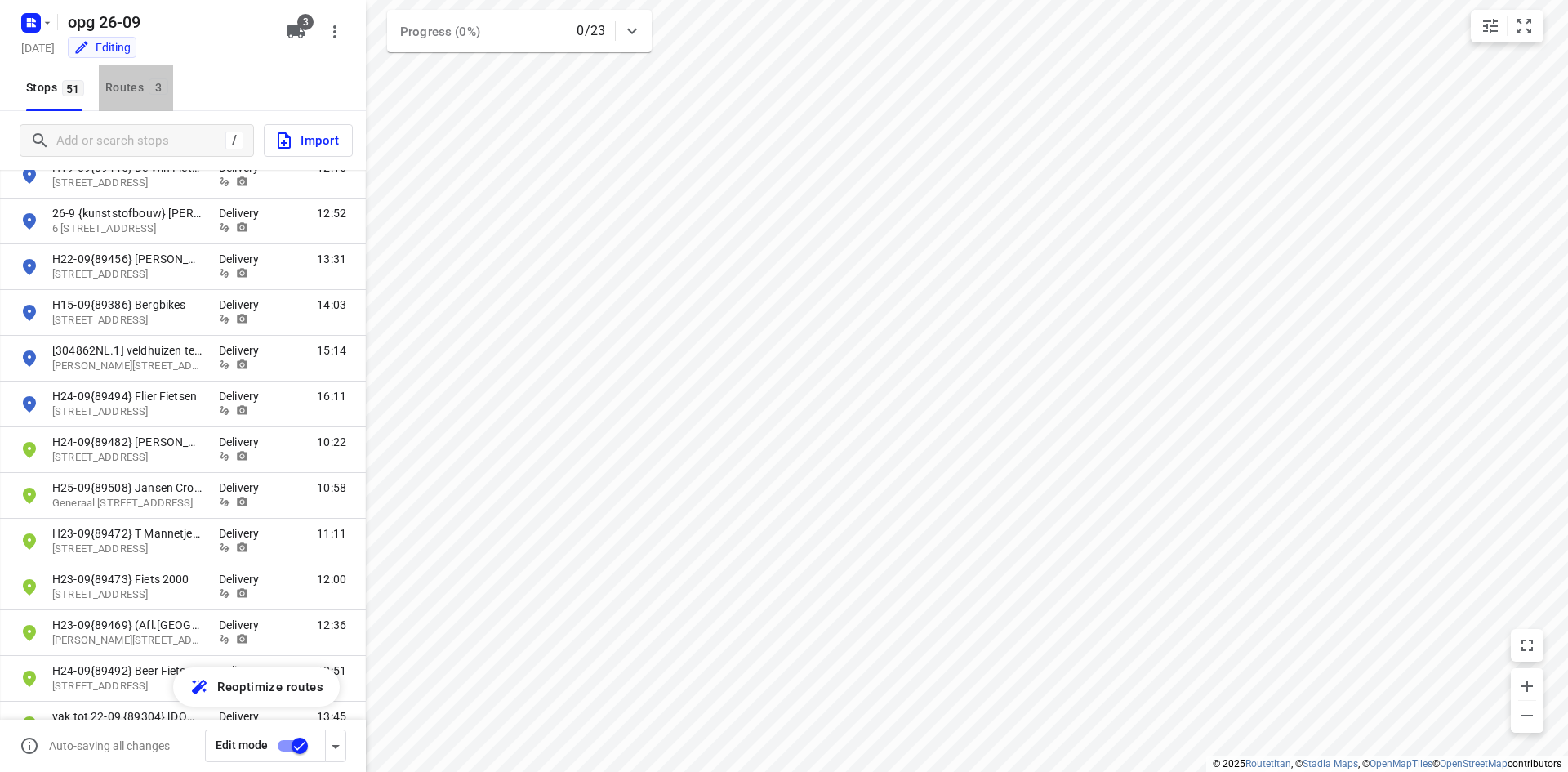
click at [105, 74] on button "Routes 3" at bounding box center [136, 88] width 74 height 46
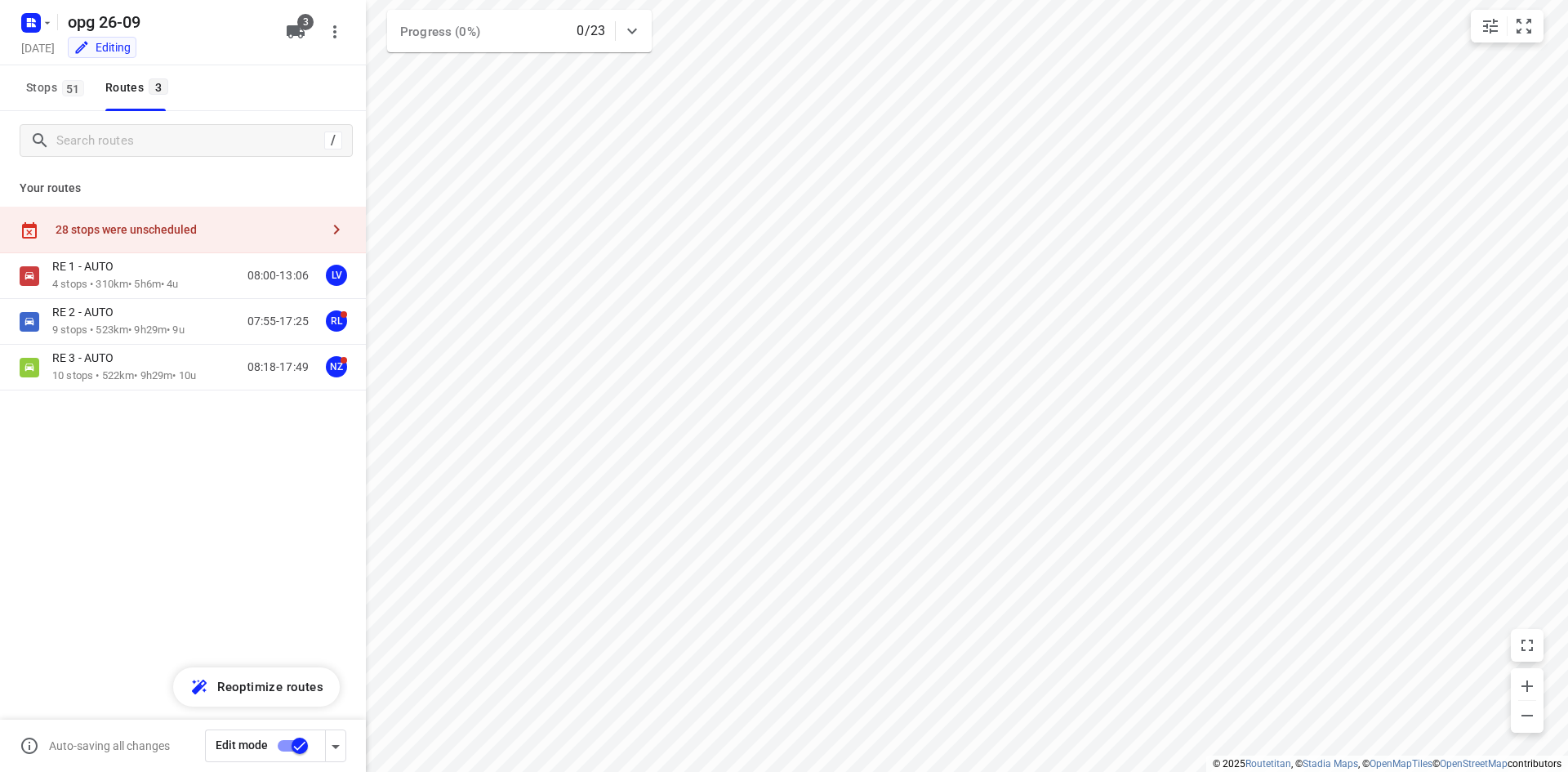
click at [159, 236] on div "28 stops were unscheduled" at bounding box center [188, 229] width 265 height 13
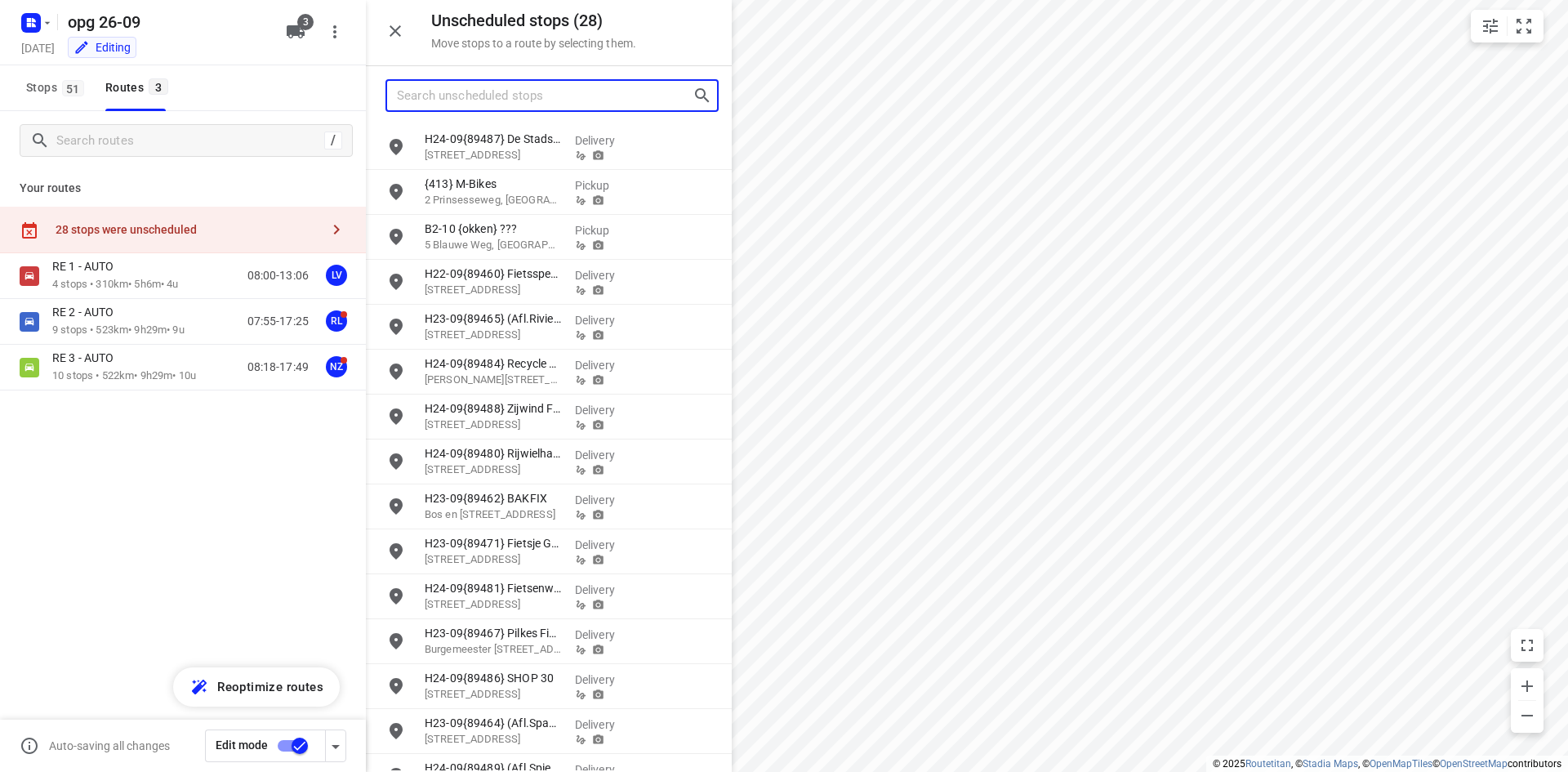
click at [547, 104] on input "Search unscheduled stops" at bounding box center [545, 95] width 296 height 25
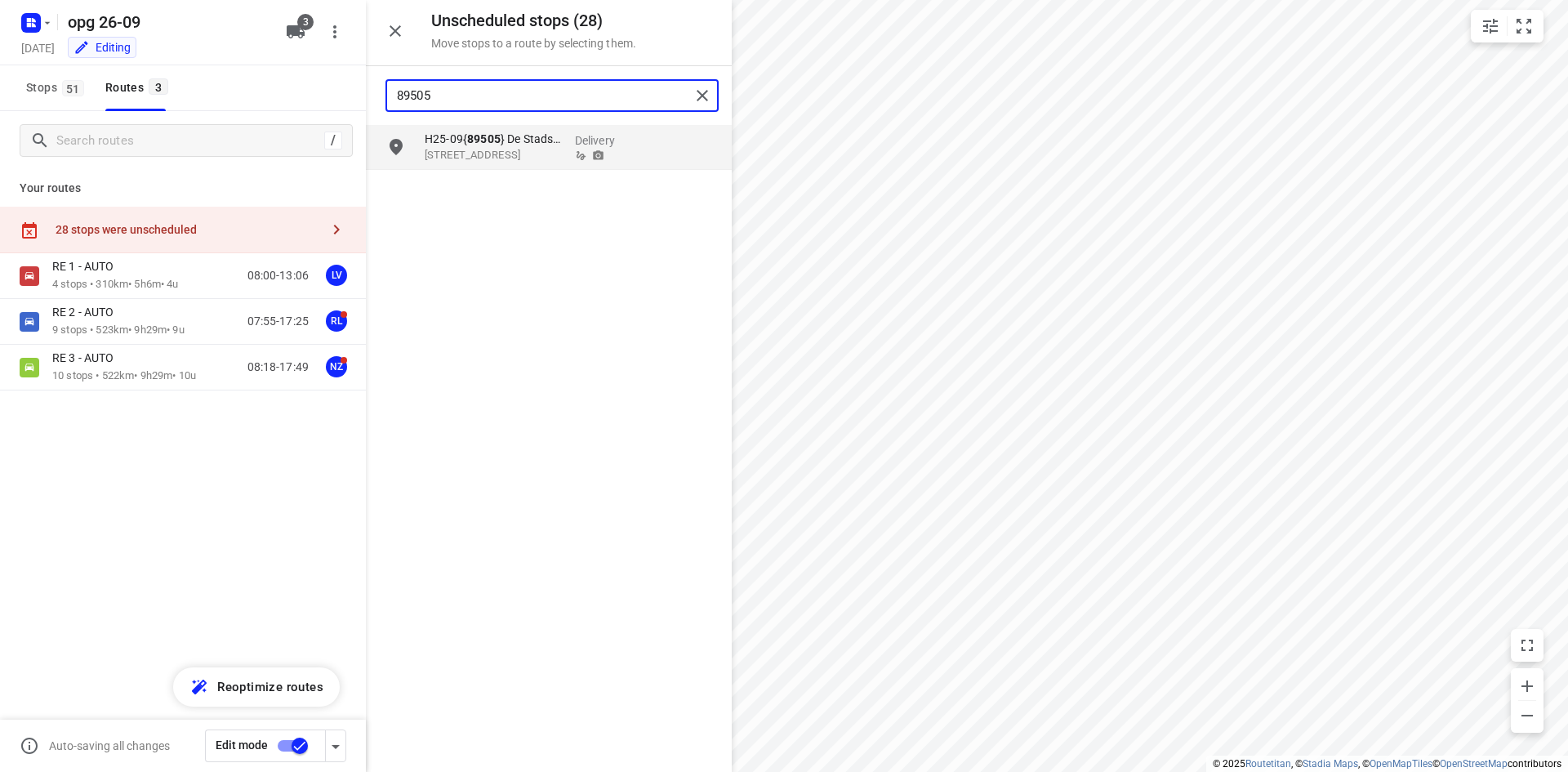
type input "89505"
